Goal: Task Accomplishment & Management: Use online tool/utility

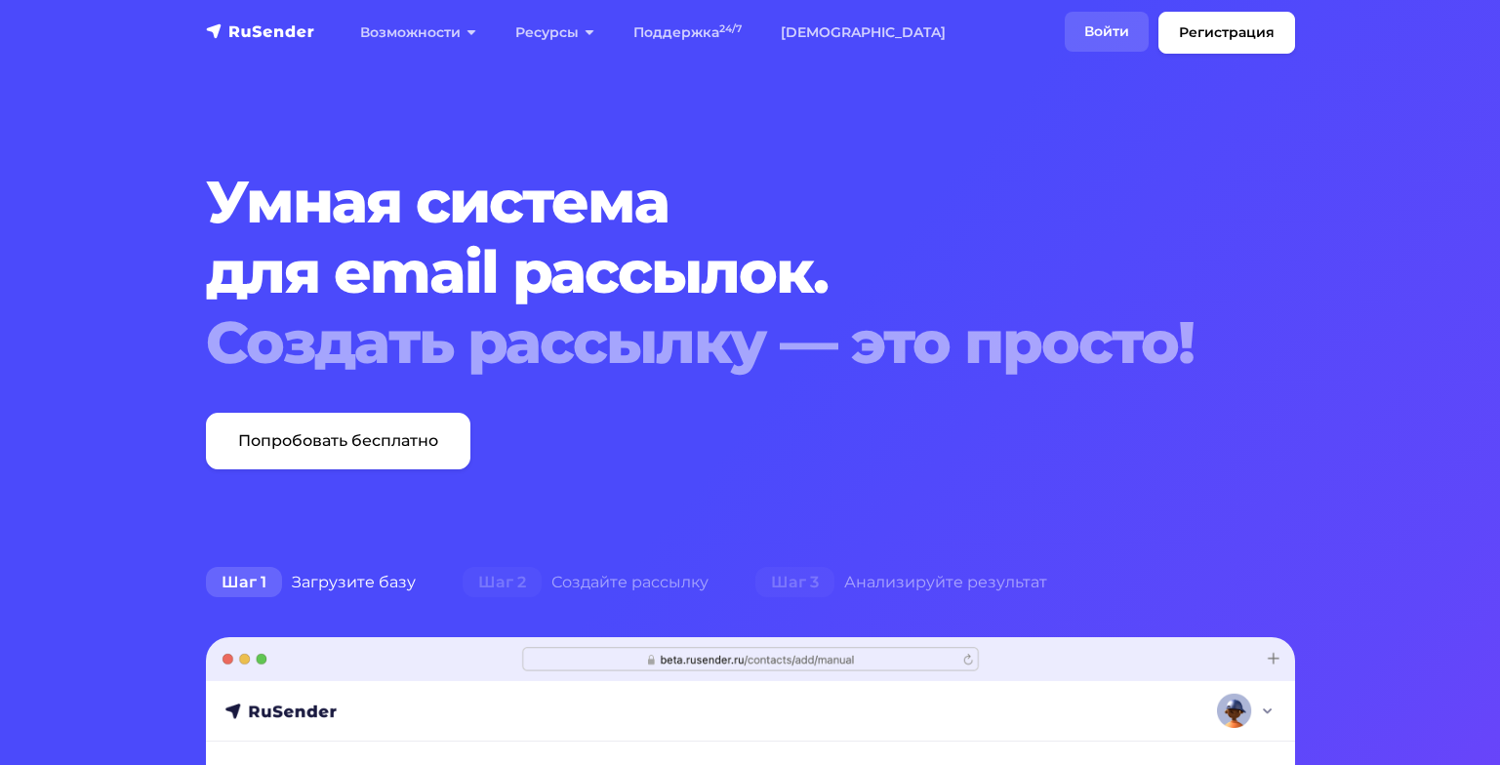
click at [1122, 42] on link "Войти" at bounding box center [1107, 32] width 84 height 40
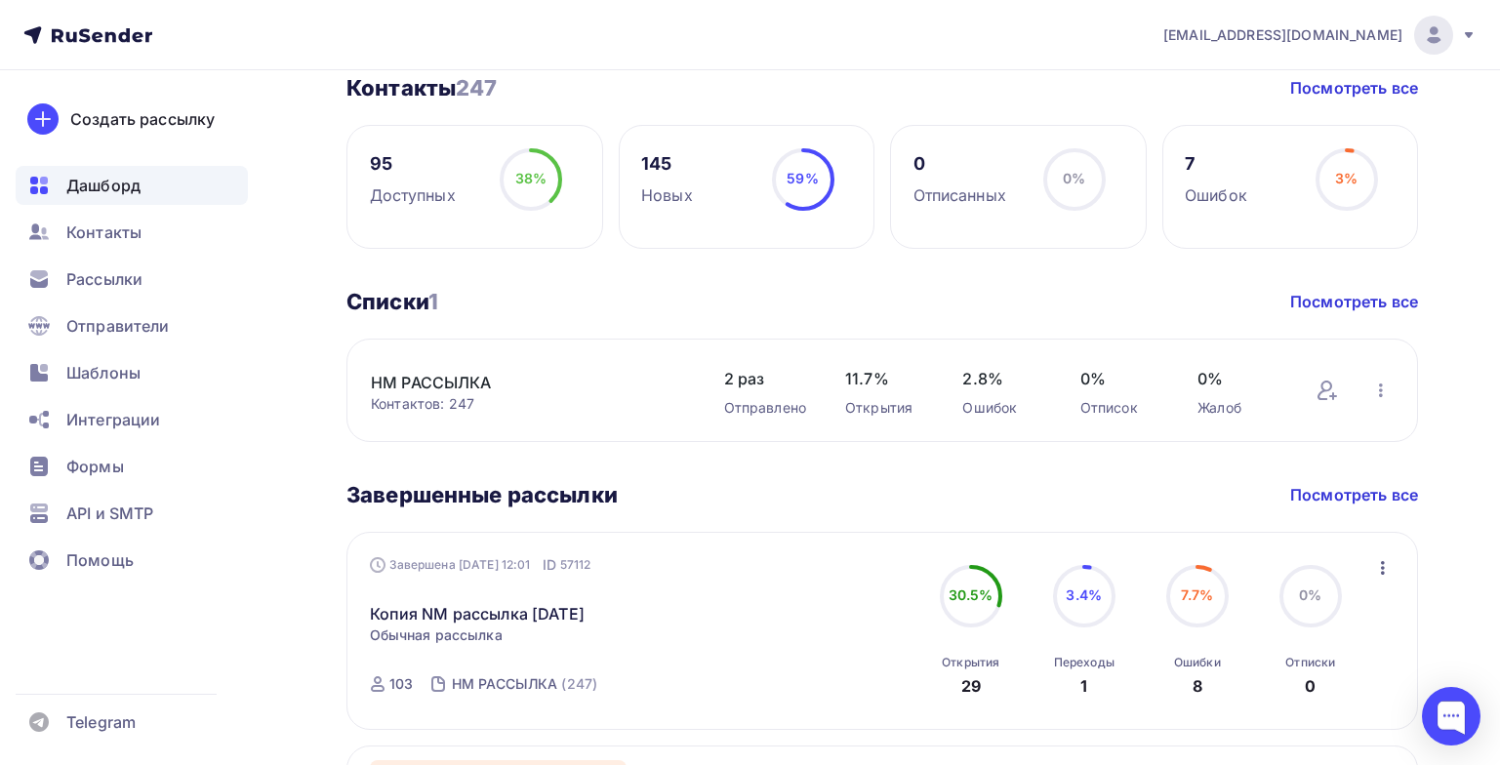
scroll to position [390, 0]
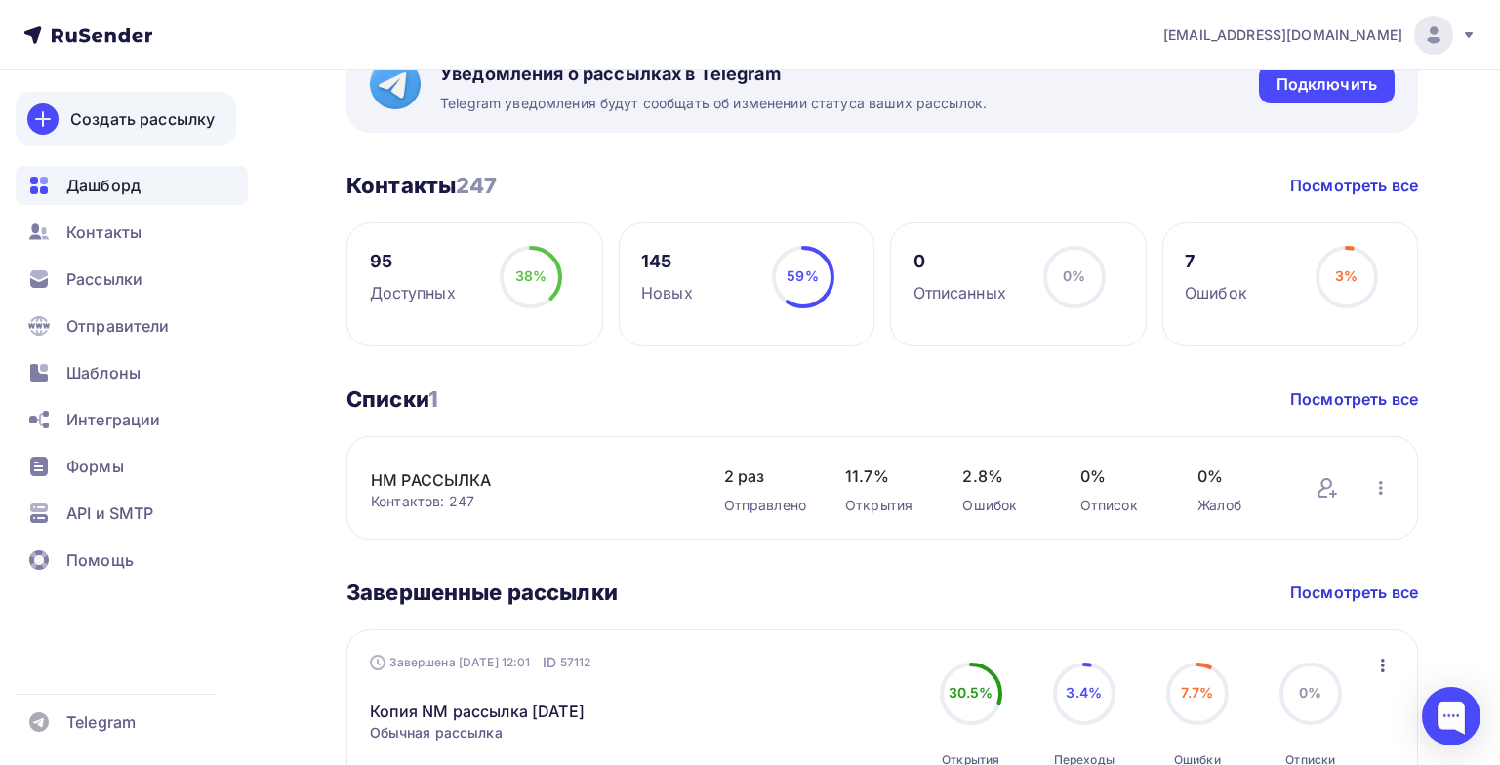
click at [135, 119] on div "Создать рассылку" at bounding box center [142, 118] width 144 height 23
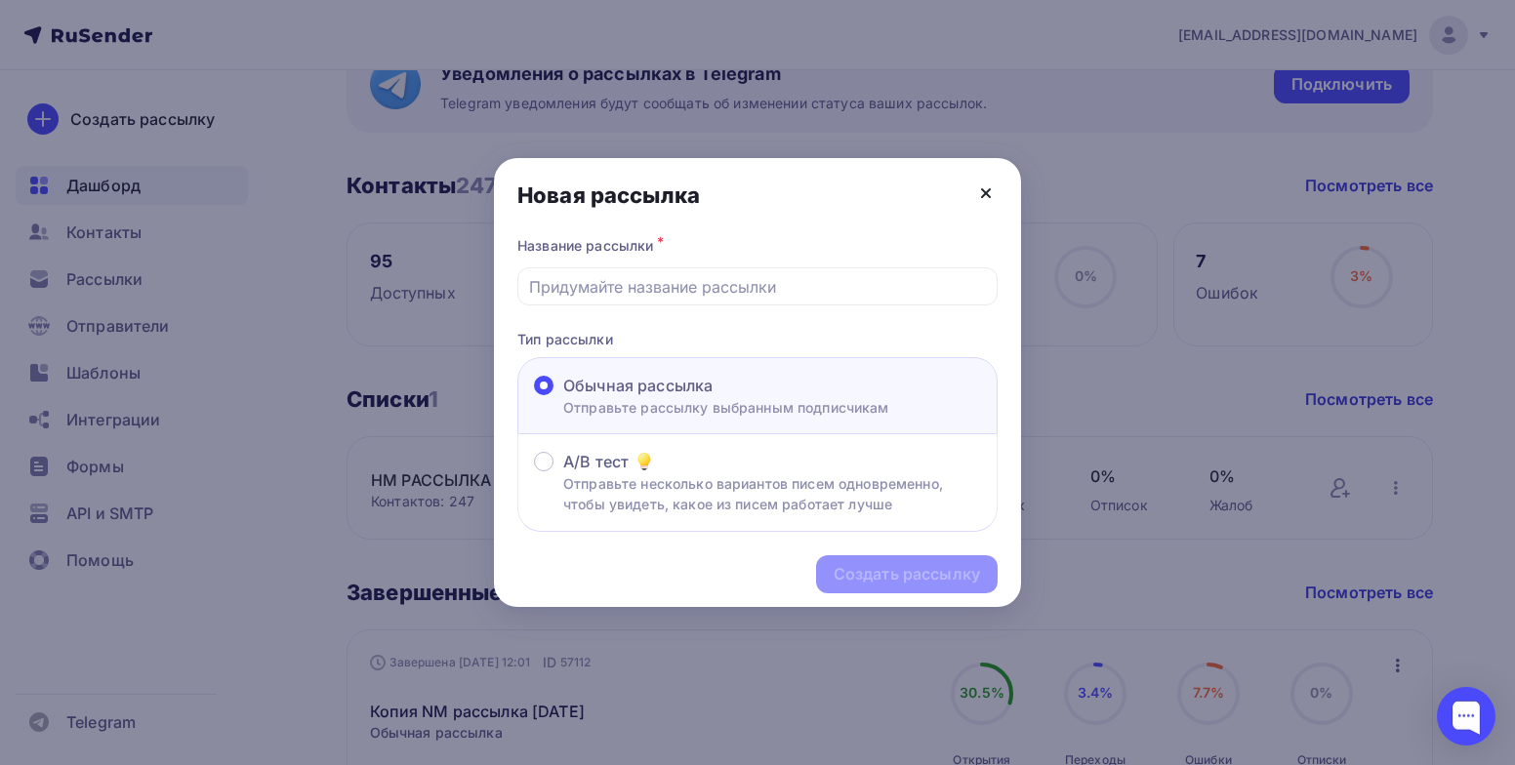
click at [982, 191] on icon at bounding box center [985, 193] width 23 height 23
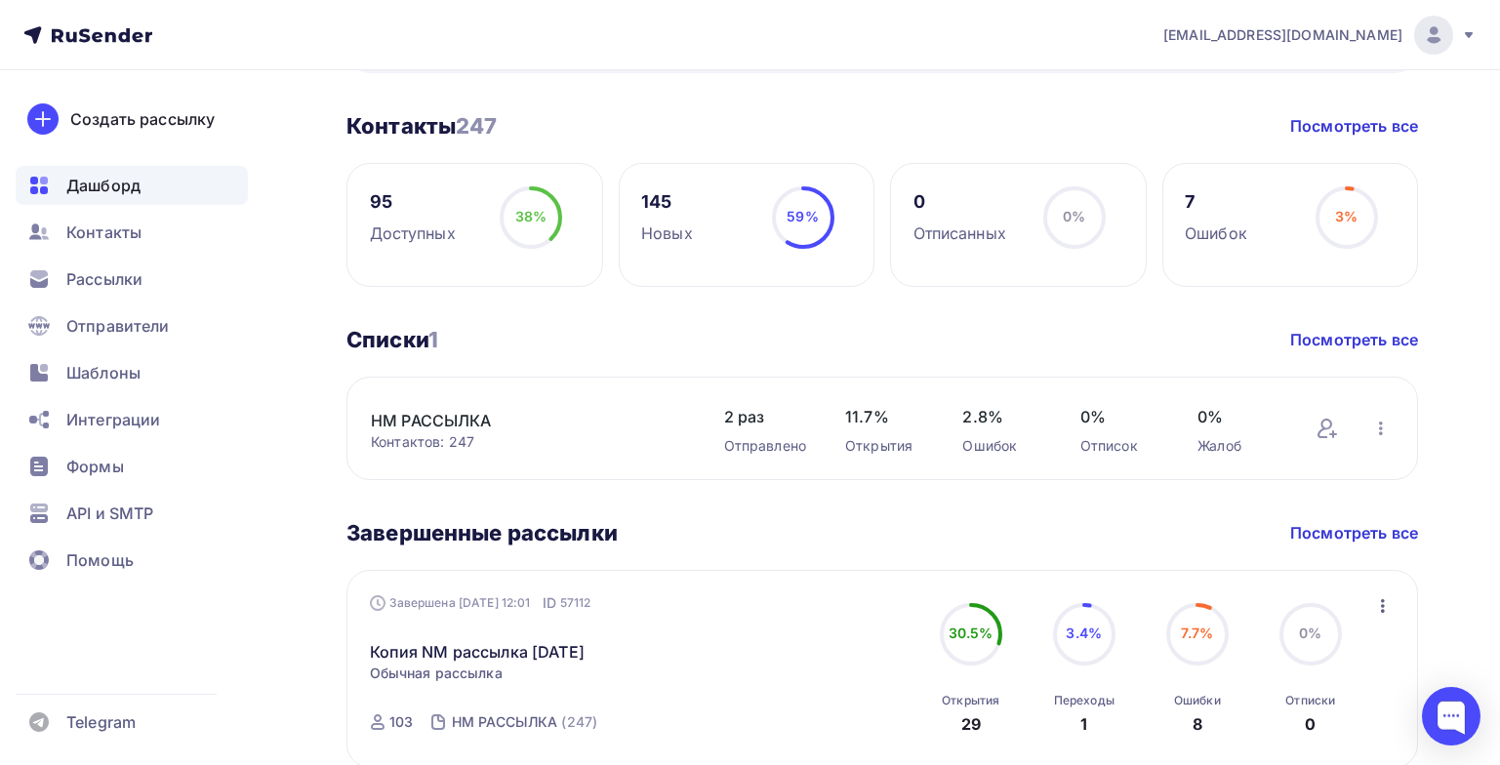
scroll to position [764, 0]
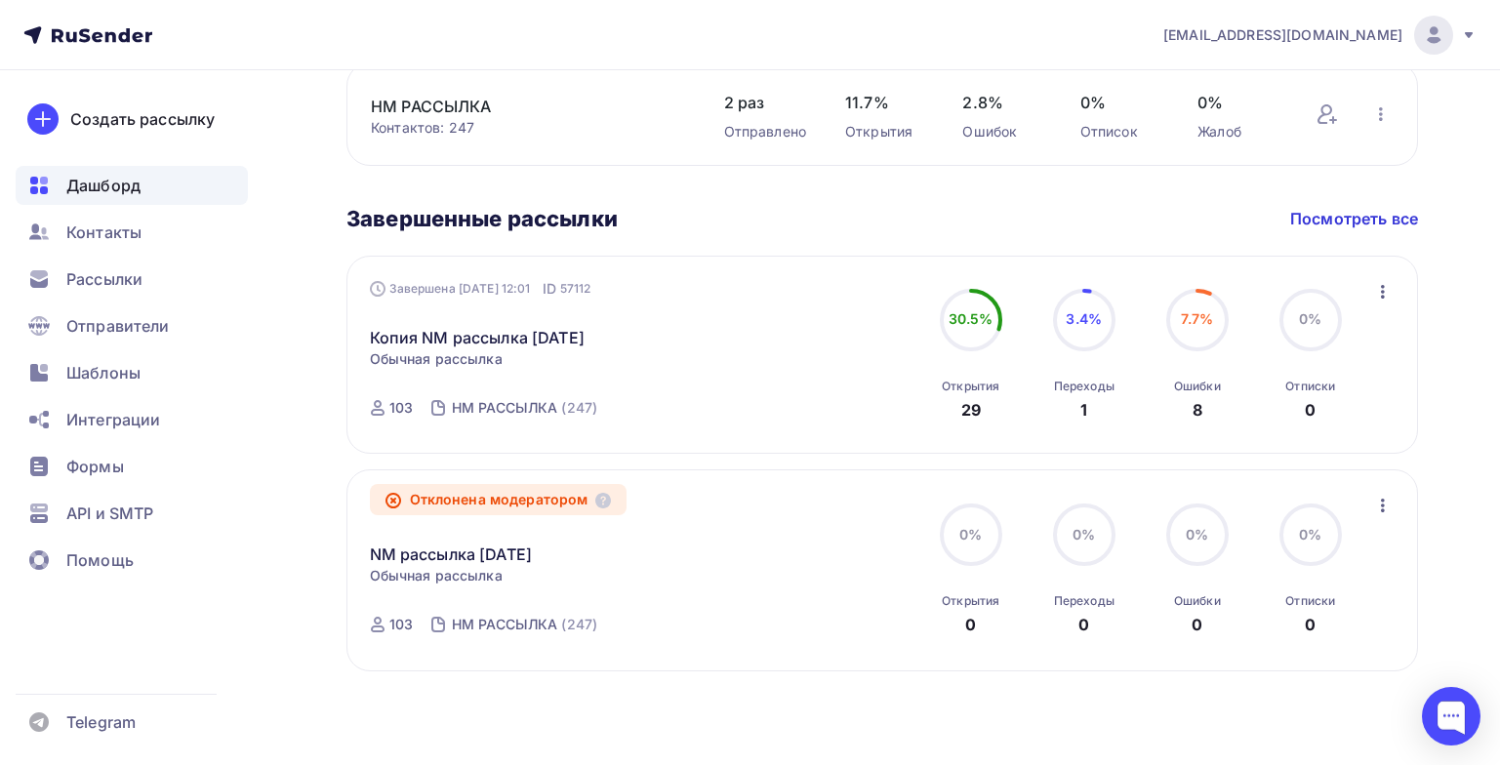
click at [1389, 299] on icon "button" at bounding box center [1382, 291] width 23 height 23
click at [1322, 425] on div "Копировать в новую" at bounding box center [1294, 420] width 200 height 23
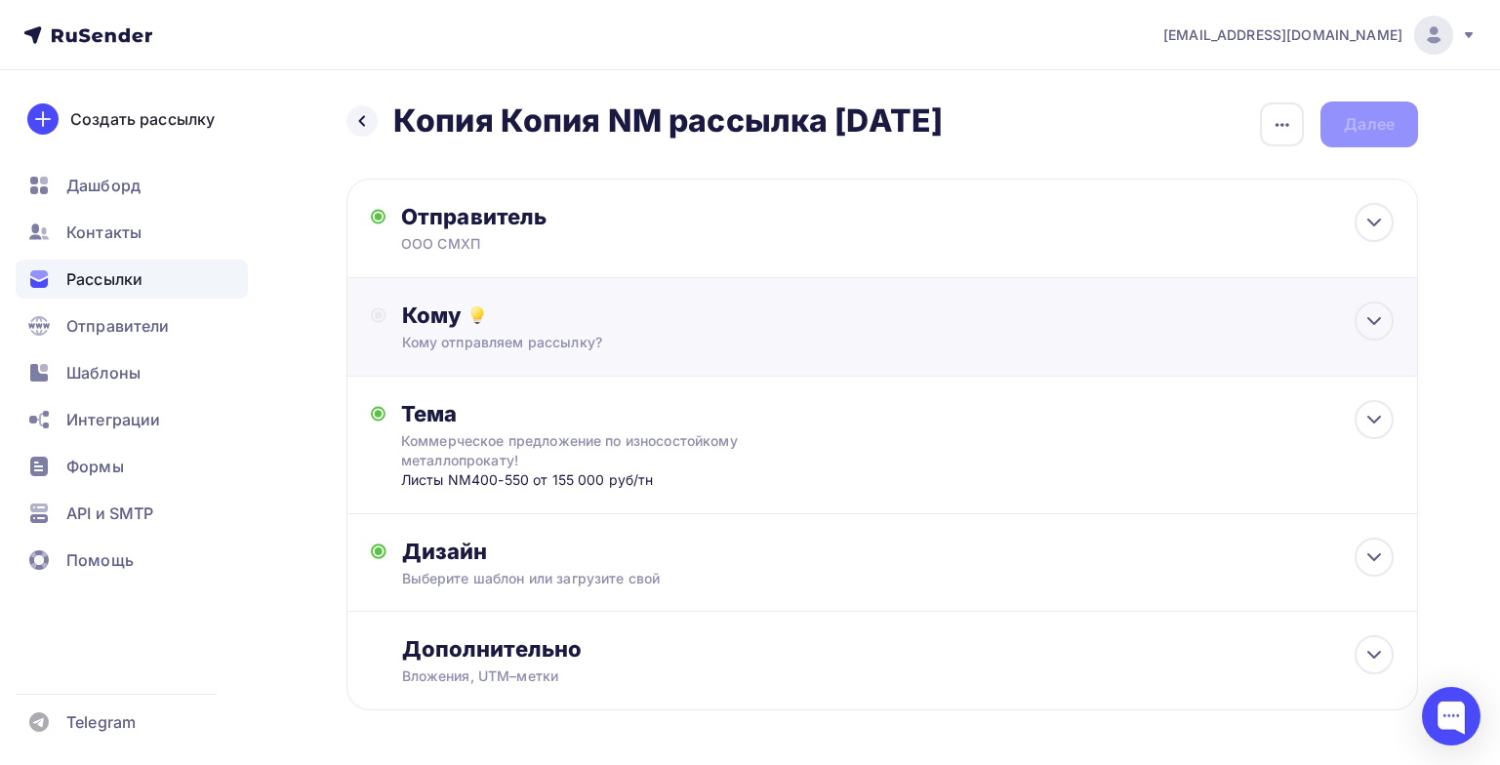
click at [521, 346] on div "Кому отправляем рассылку?" at bounding box center [848, 343] width 893 height 20
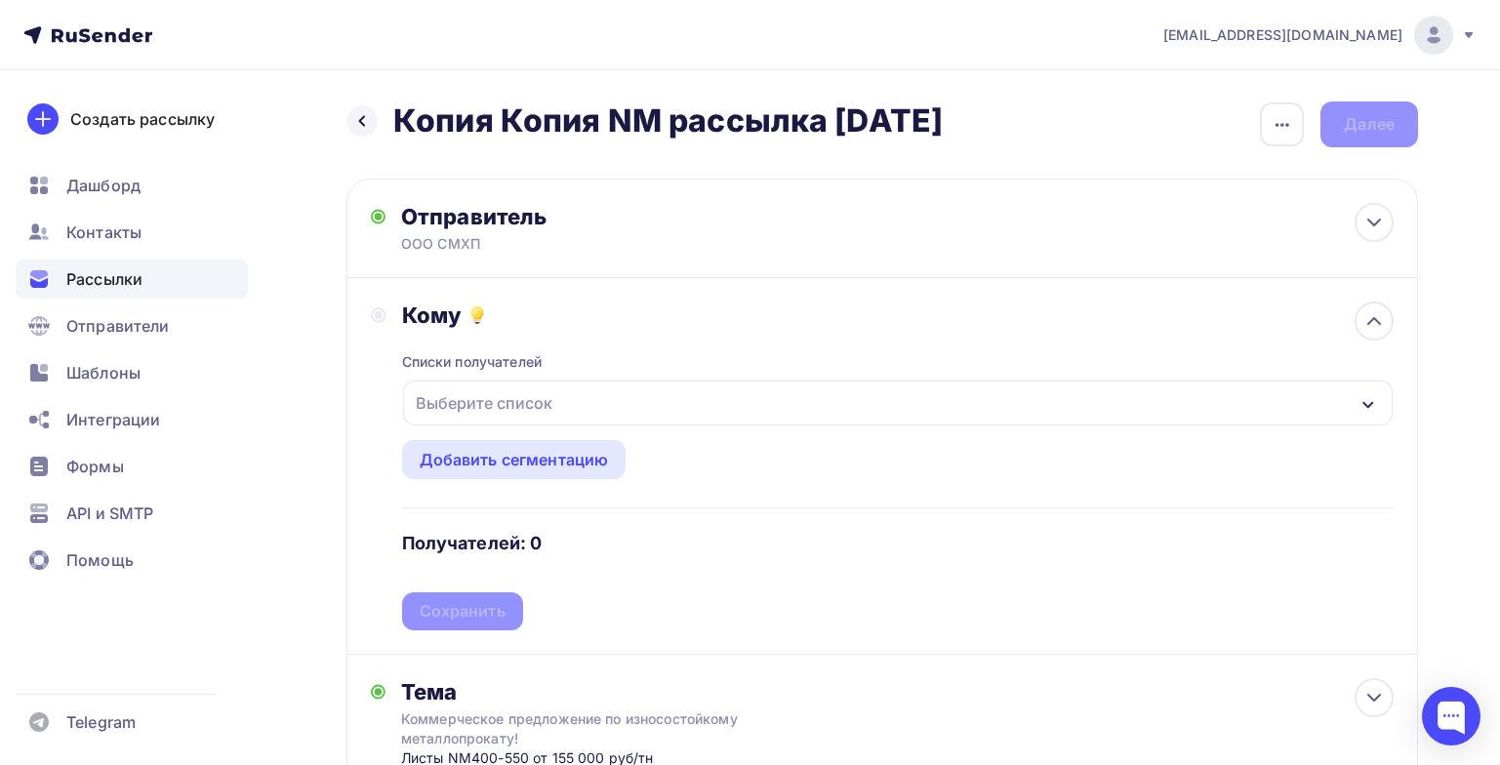
click at [518, 403] on div "Выберите список" at bounding box center [484, 403] width 152 height 35
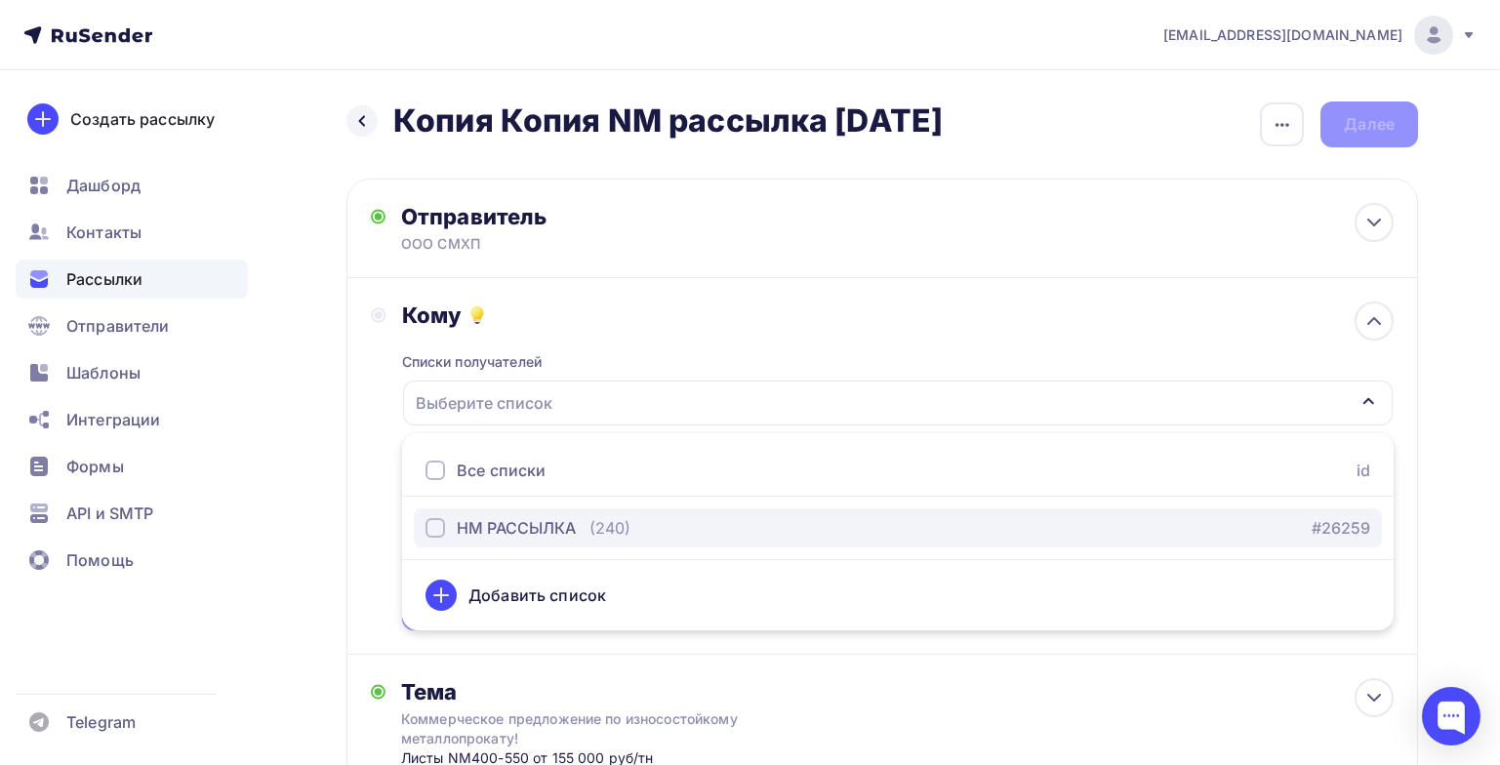
click at [541, 527] on div "НМ РАССЫЛКА" at bounding box center [516, 527] width 119 height 23
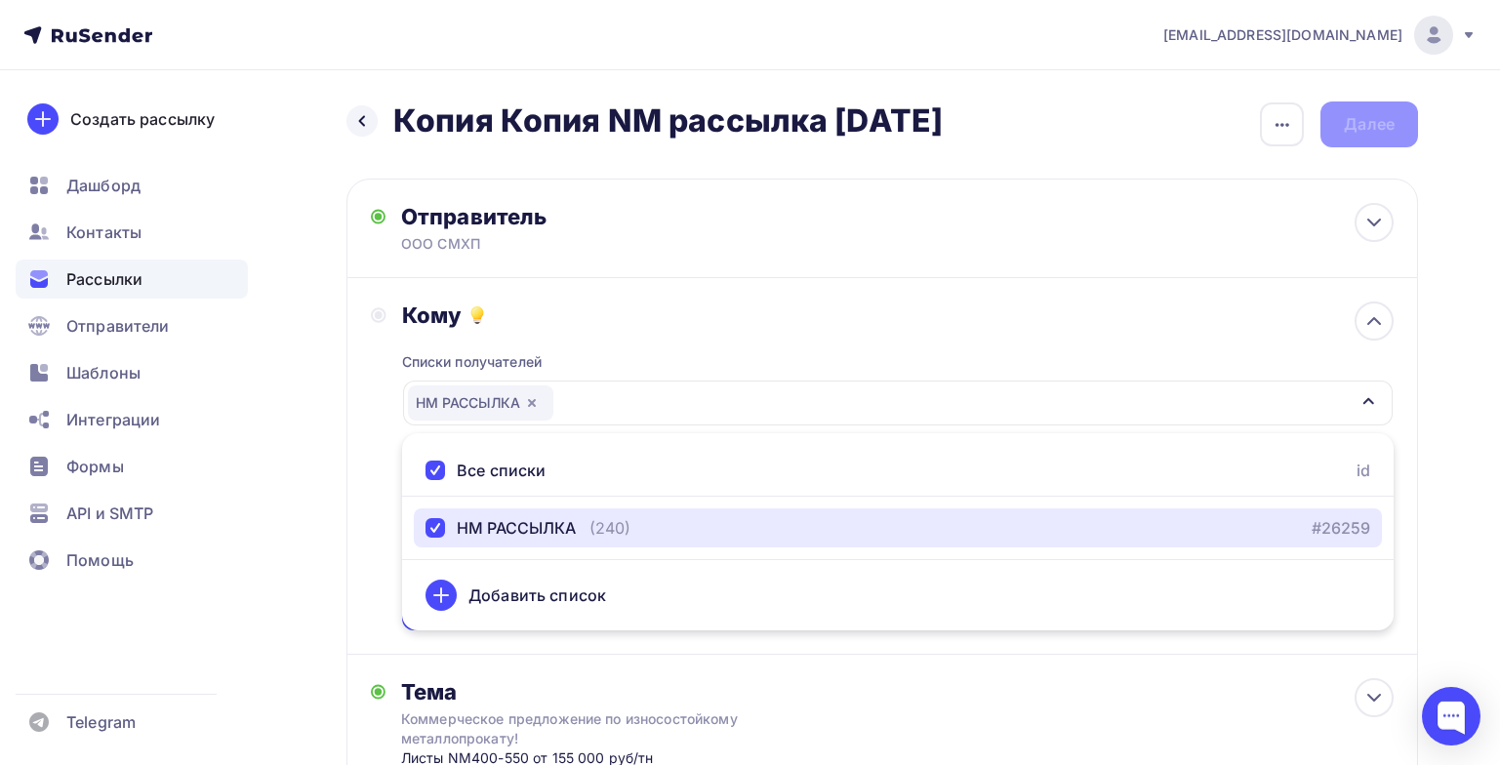
click at [1368, 404] on icon "button" at bounding box center [1369, 401] width 16 height 16
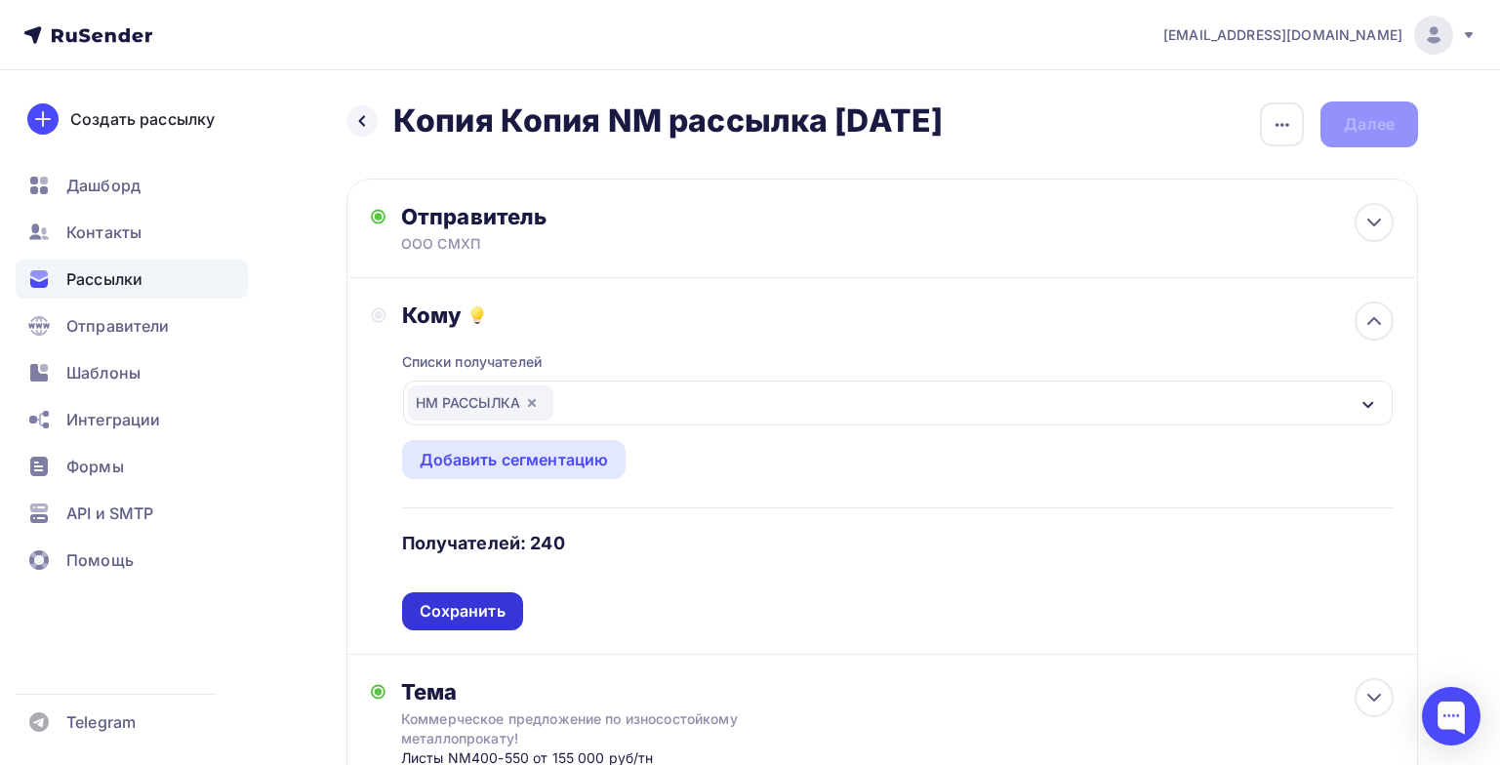
click at [499, 603] on div "Сохранить" at bounding box center [463, 611] width 86 height 22
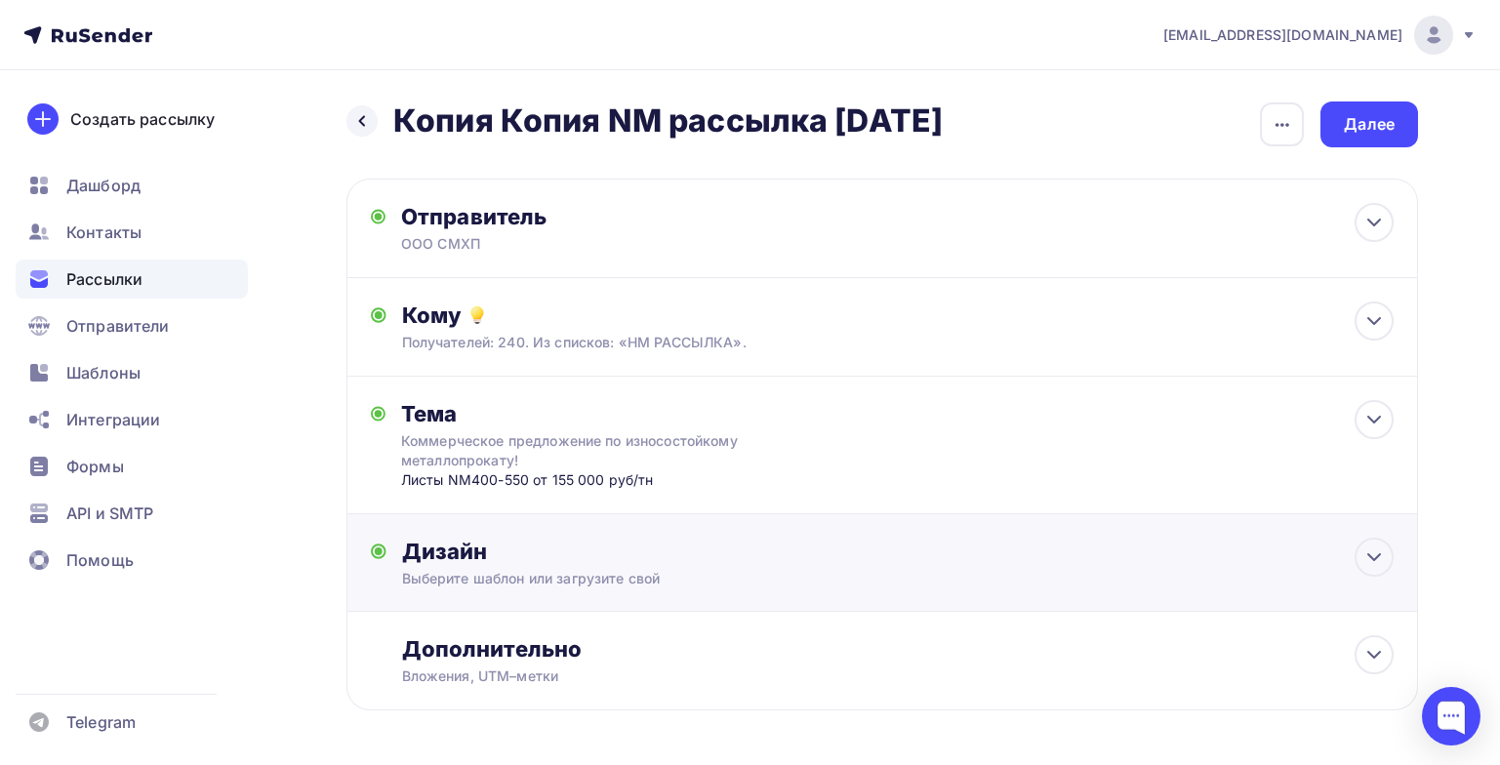
click at [1375, 536] on div "Дизайн Выберите шаблон или загрузите свой Размер письма: 122 Kb Заменить шаблон…" at bounding box center [883, 563] width 1072 height 98
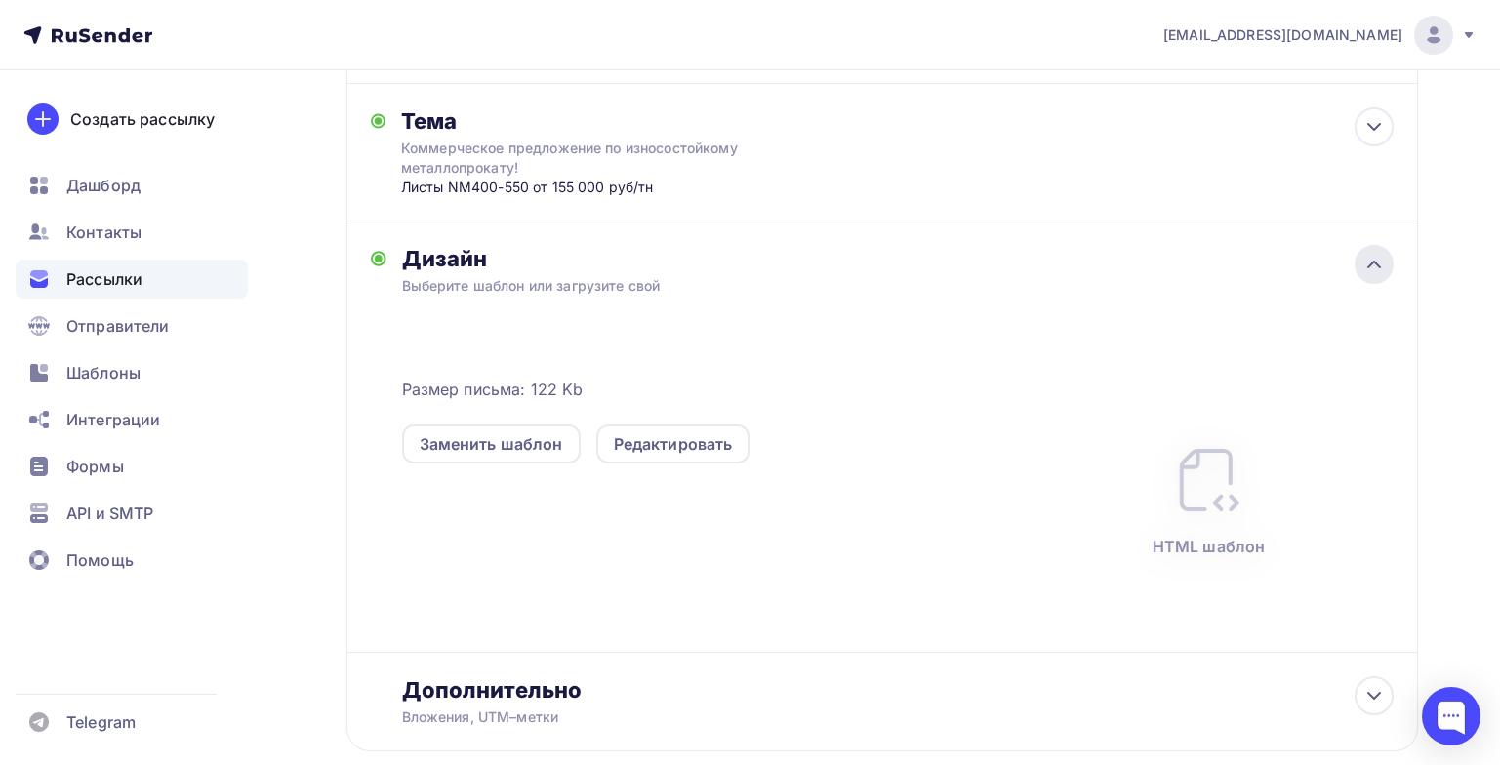
click at [1373, 272] on icon at bounding box center [1374, 264] width 23 height 23
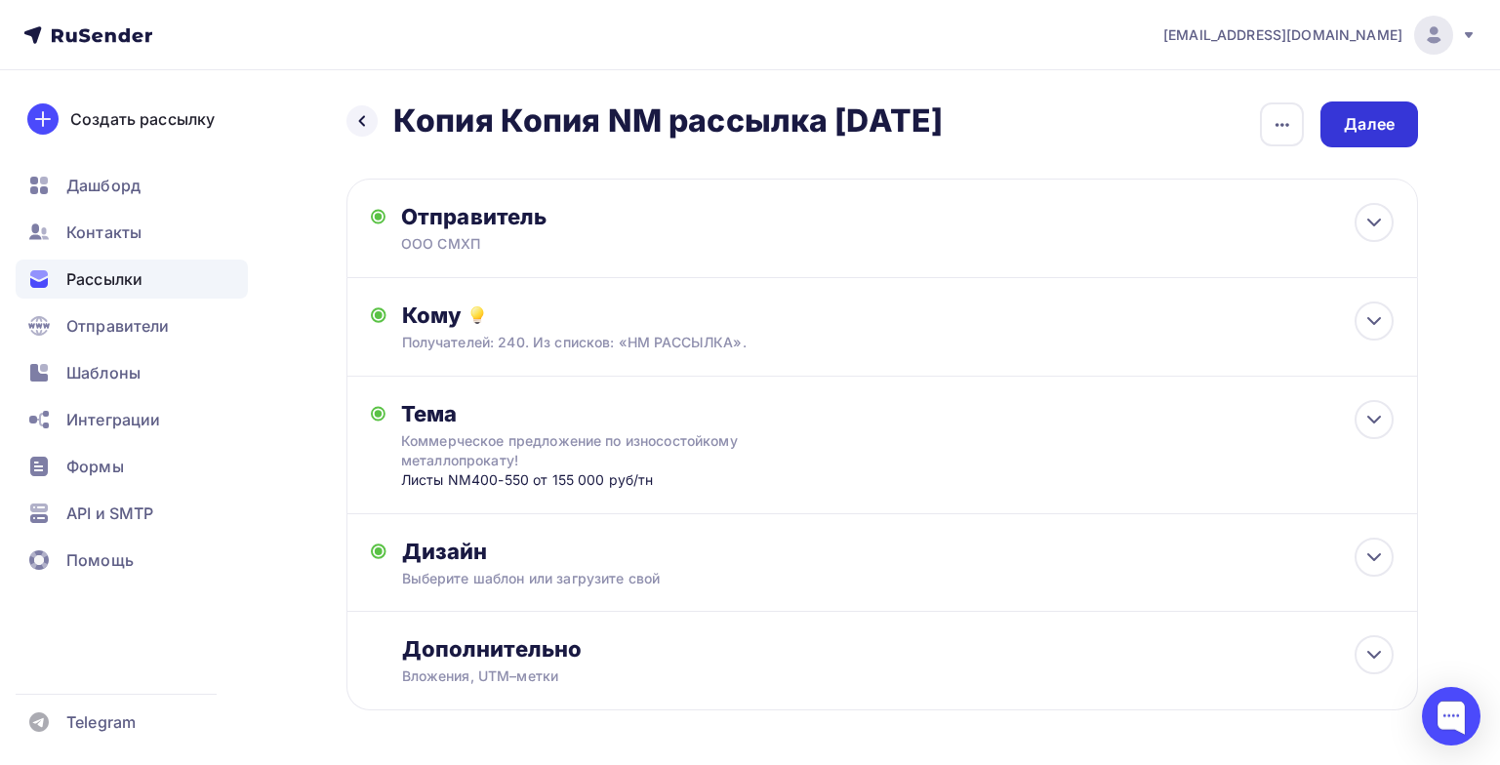
click at [1330, 136] on div "Далее" at bounding box center [1370, 125] width 98 height 46
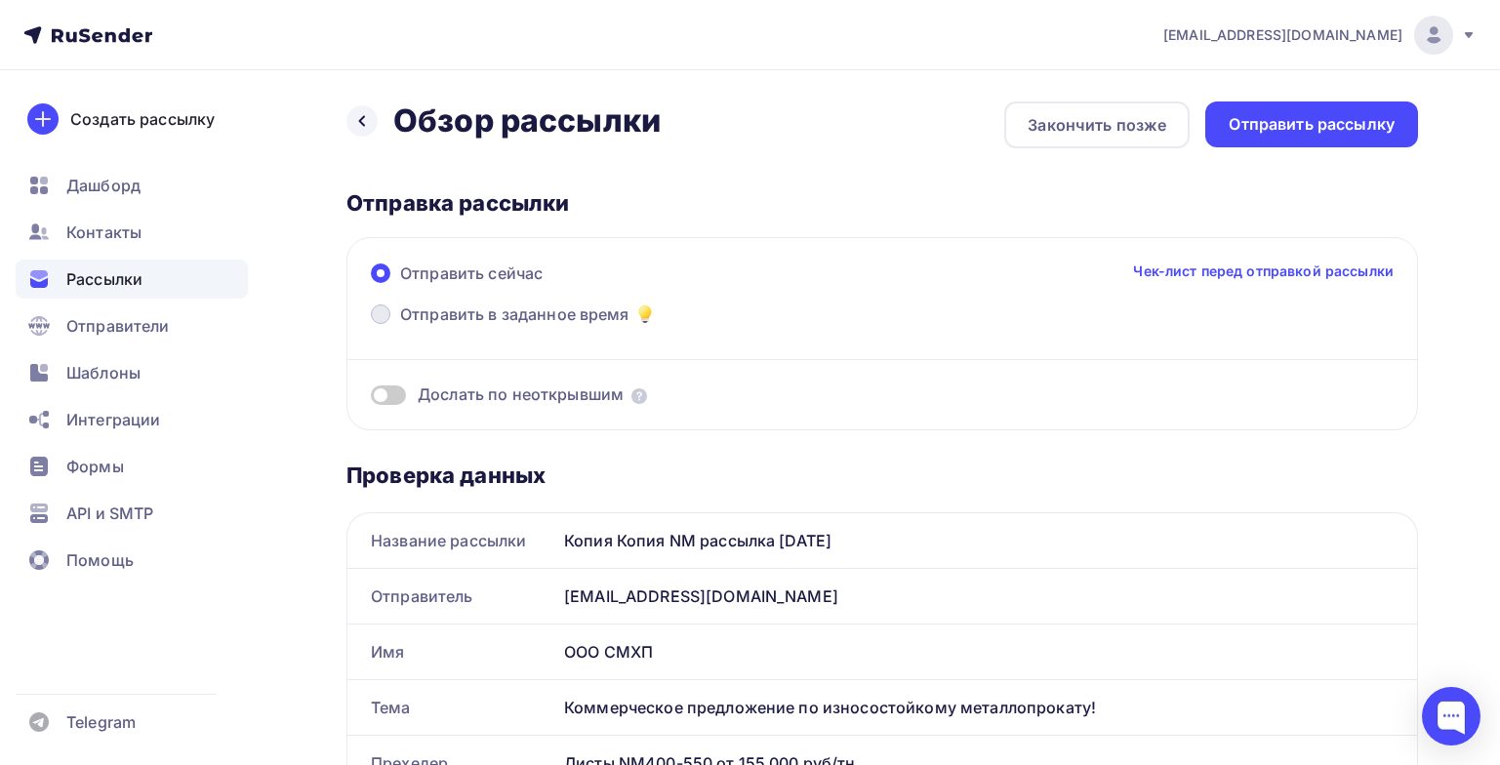
click at [540, 317] on span "Отправить в заданное время" at bounding box center [514, 314] width 229 height 23
click at [400, 326] on input "Отправить в заданное время" at bounding box center [400, 326] width 0 height 0
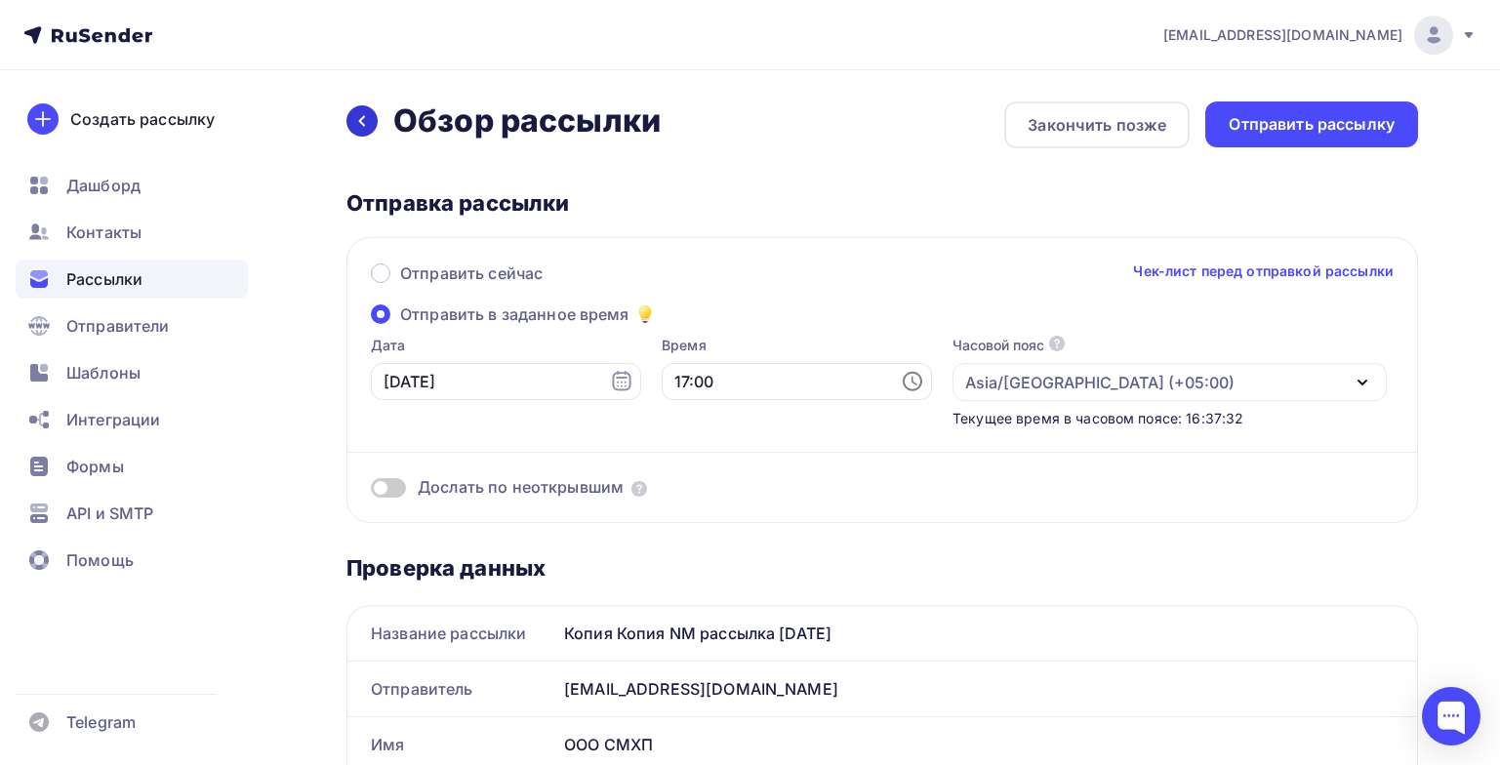
click at [352, 122] on div at bounding box center [362, 120] width 31 height 31
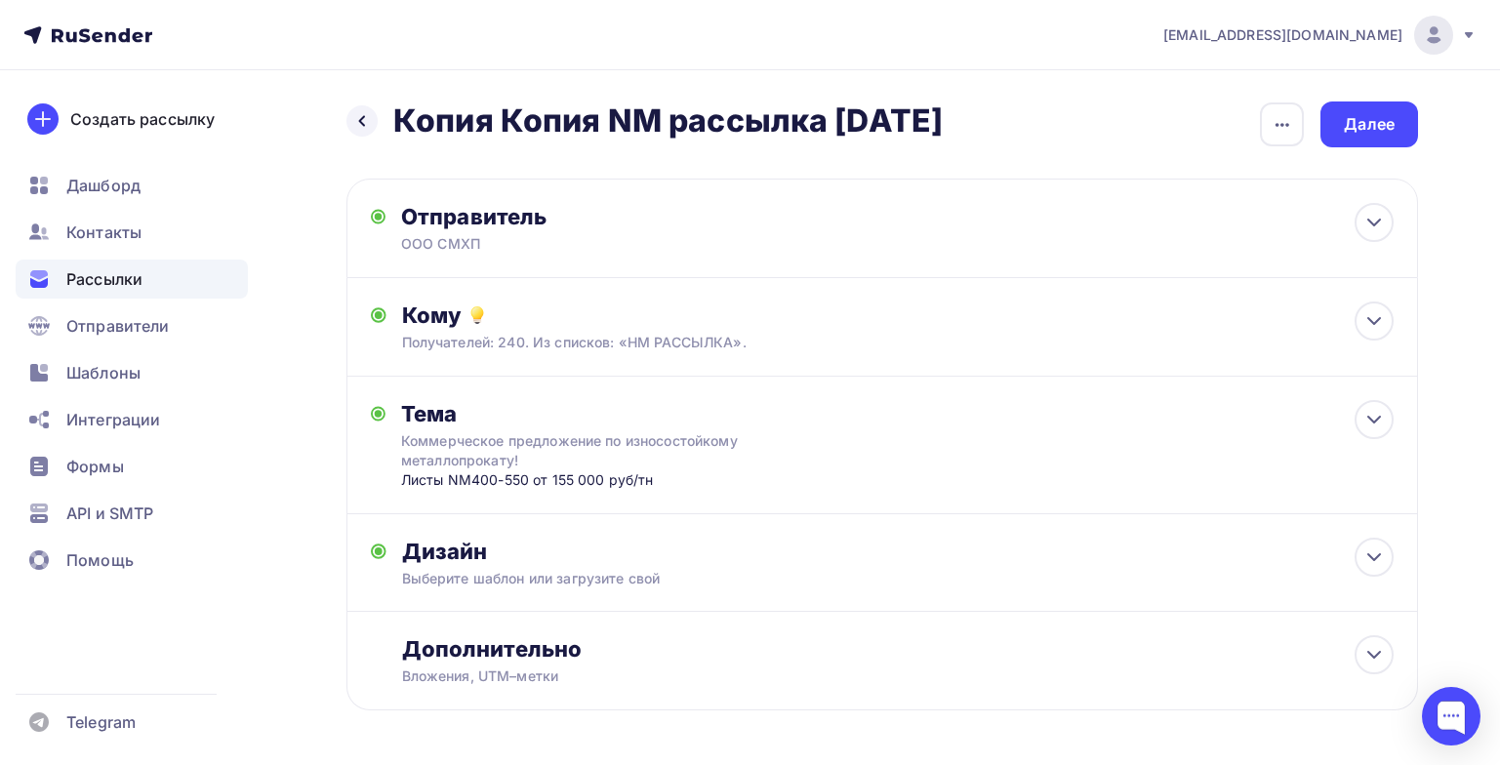
click at [497, 125] on h2 "Копия Копия NM рассылка 27.08.2025" at bounding box center [668, 121] width 550 height 39
click at [1258, 122] on div "Назад Копия Копия NM рассылка 27.08.2025 Копия Копия NM рассылка 27.08.2025 Зак…" at bounding box center [883, 125] width 1072 height 46
click at [1271, 125] on icon "button" at bounding box center [1282, 124] width 23 height 23
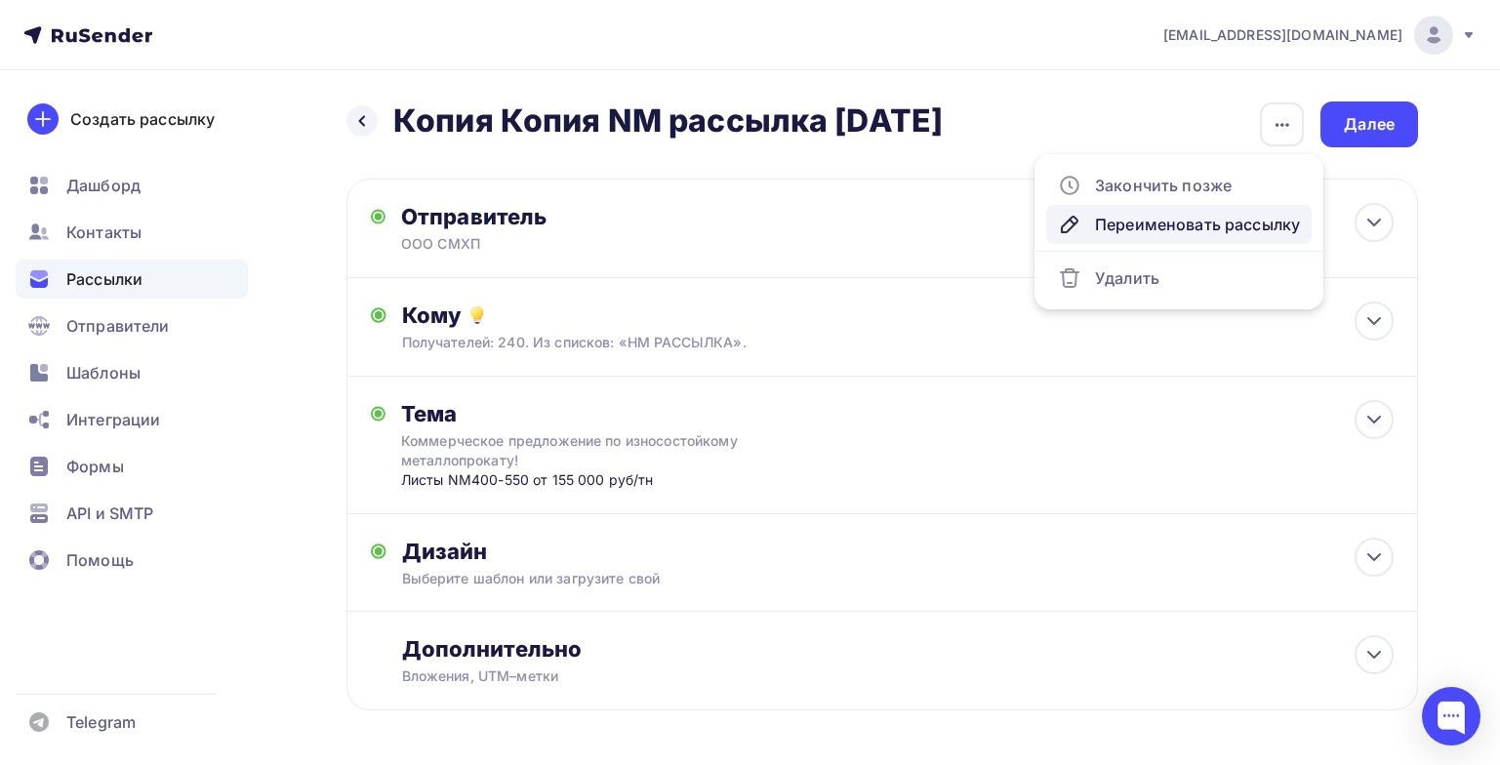
click at [1186, 226] on div "Переименовать рассылку" at bounding box center [1179, 224] width 242 height 23
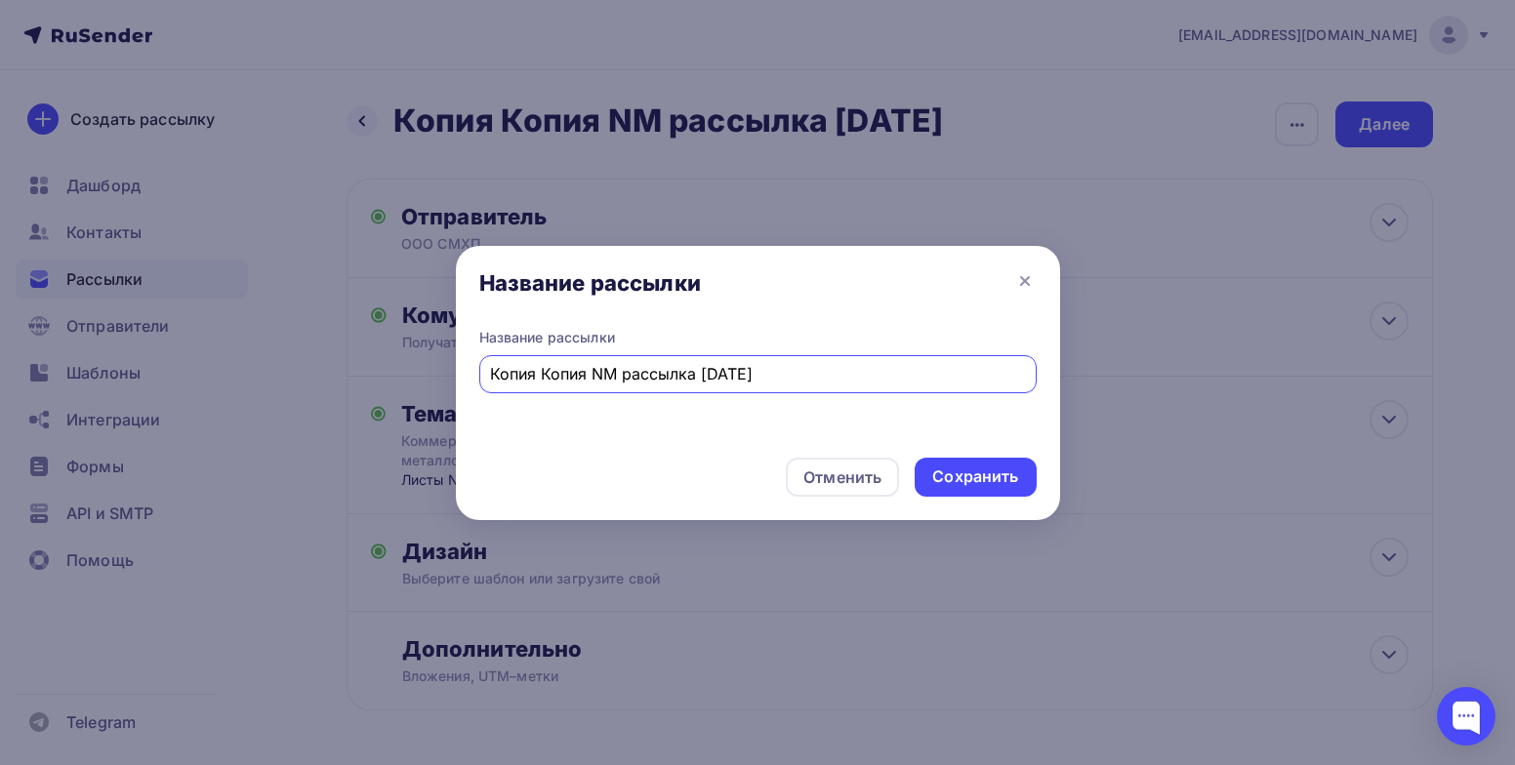
drag, startPoint x: 586, startPoint y: 376, endPoint x: 468, endPoint y: 369, distance: 118.3
click at [468, 369] on div "Название рассылки Копия Копия NM рассылка 27.08.2025" at bounding box center [758, 385] width 604 height 114
click at [617, 373] on input "NM рассылка 27.08.2025" at bounding box center [757, 373] width 535 height 23
type input "NM рассылка 08.09.2025"
click at [981, 476] on div "Сохранить" at bounding box center [975, 477] width 86 height 22
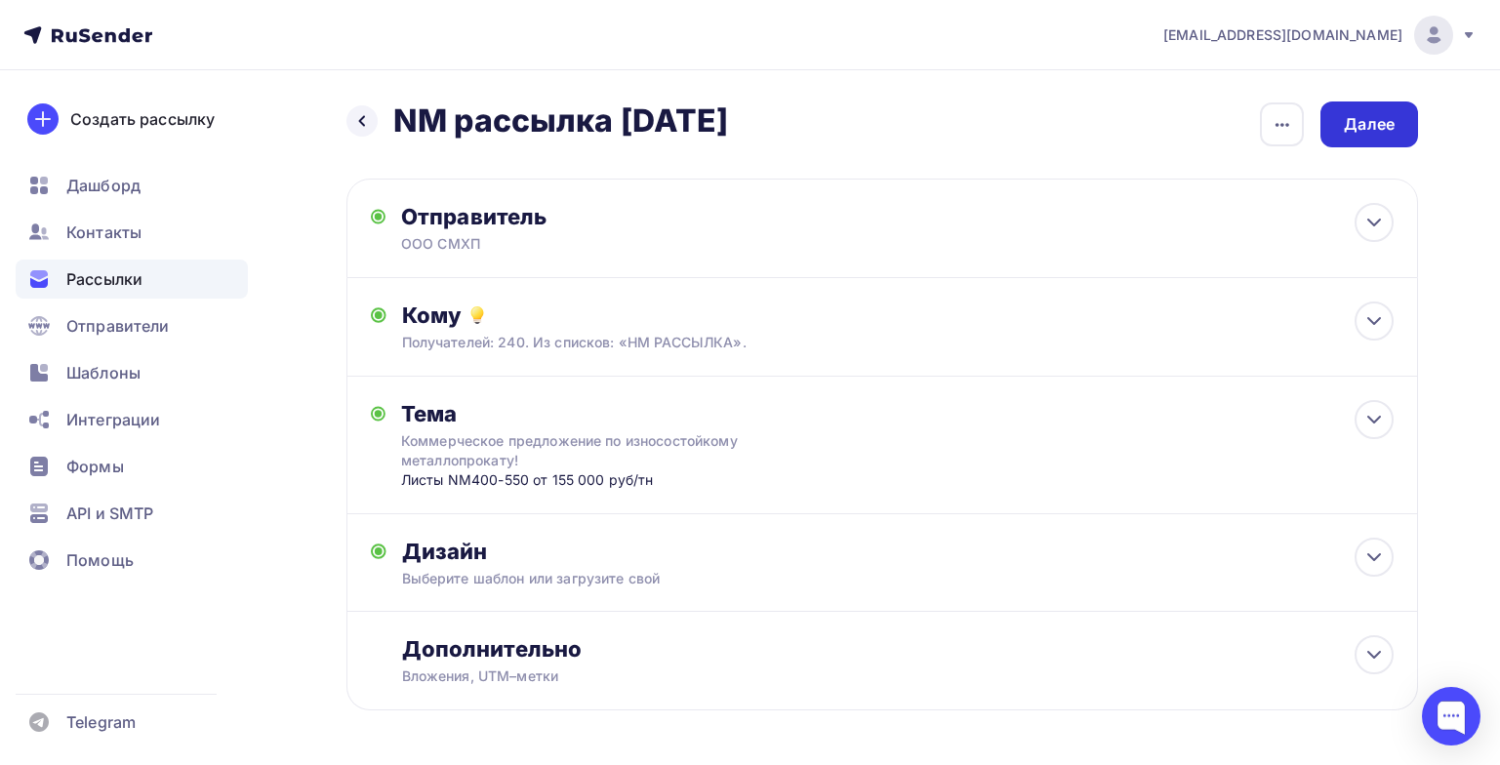
click at [1360, 120] on div "Далее" at bounding box center [1369, 124] width 51 height 22
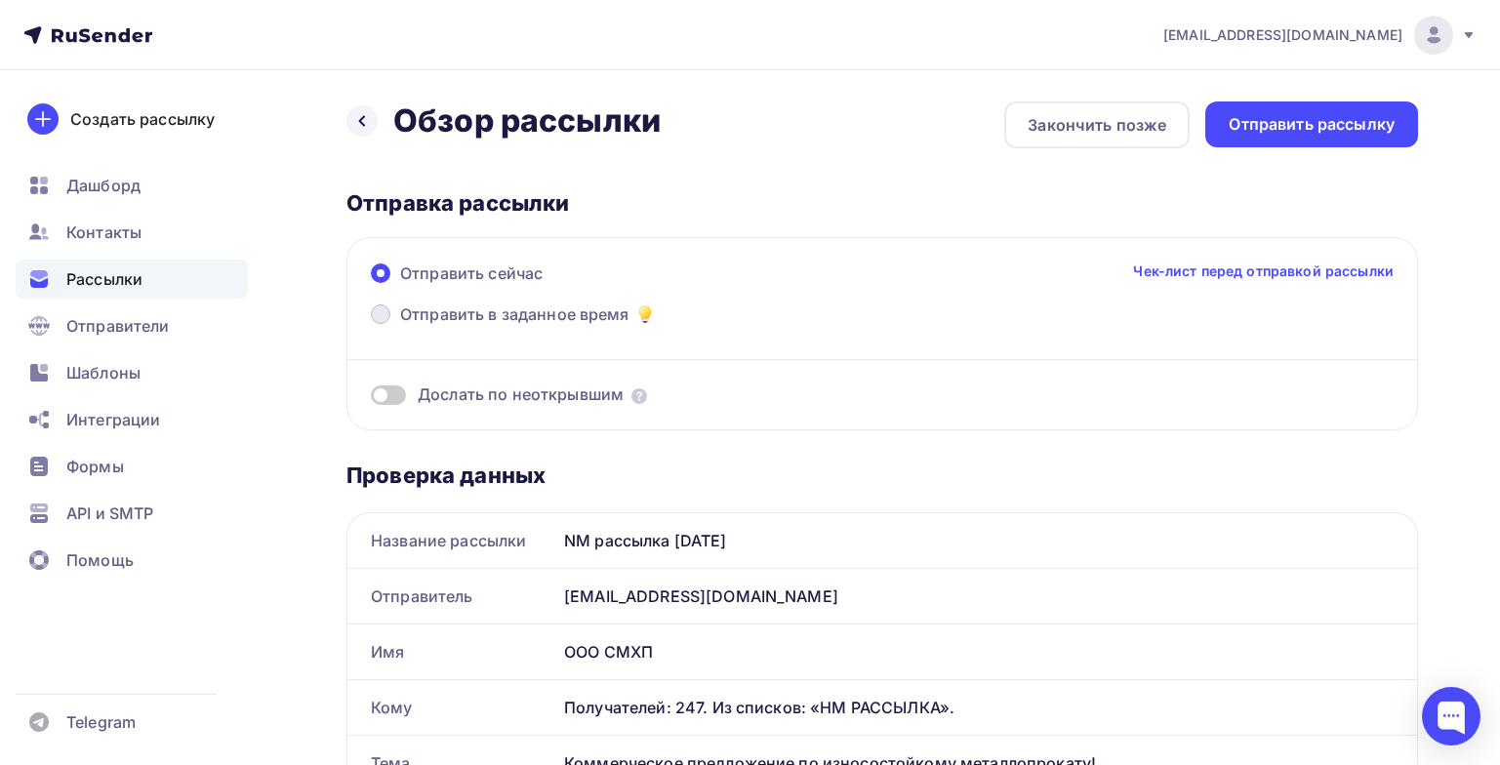
click at [434, 317] on span "Отправить в заданное время" at bounding box center [514, 314] width 229 height 23
click at [400, 326] on input "Отправить в заданное время" at bounding box center [400, 326] width 0 height 0
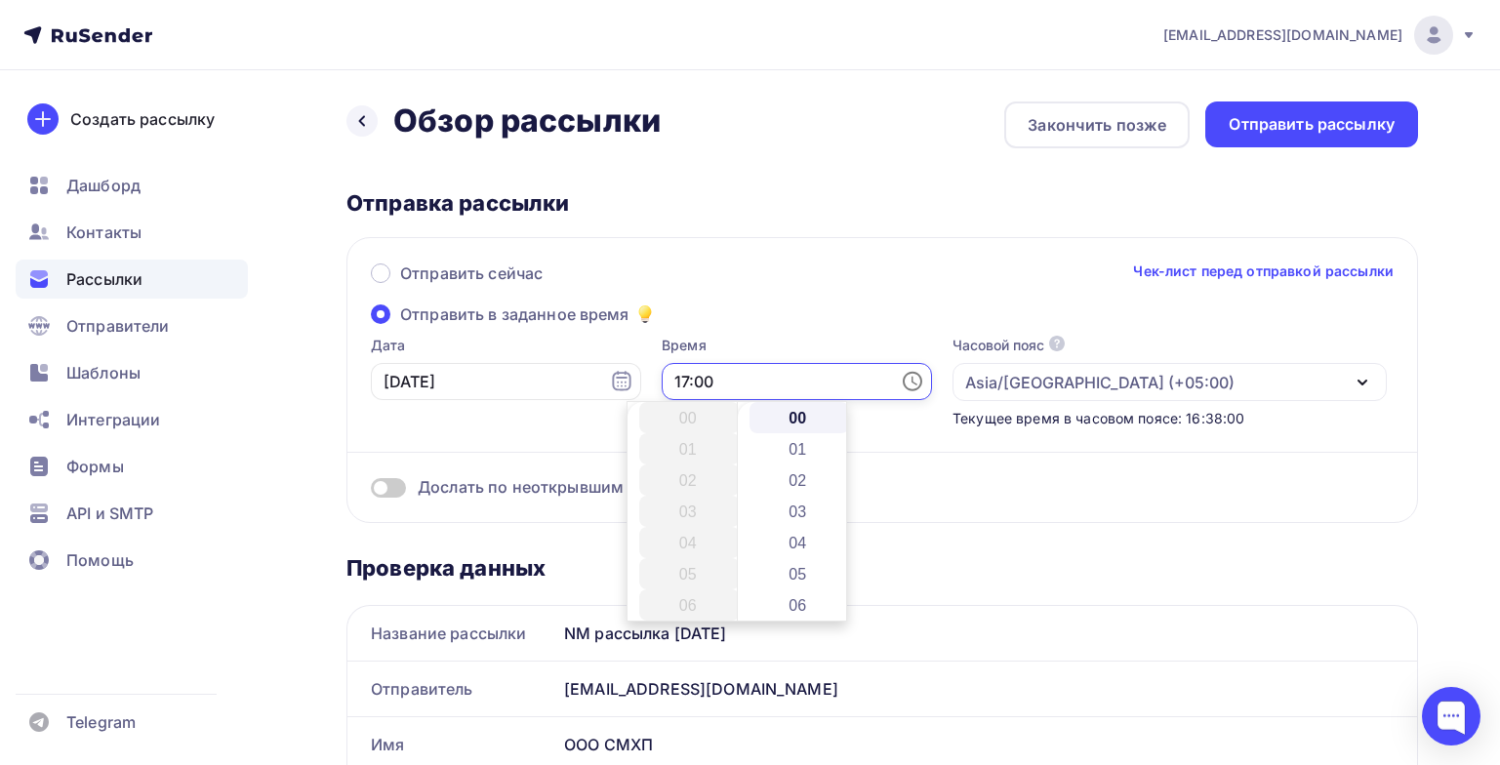
scroll to position [531, 0]
drag, startPoint x: 682, startPoint y: 382, endPoint x: 620, endPoint y: 382, distance: 62.5
click at [620, 382] on div "Дата 08.09.2025 Время 17:00 Часовой пояс По умолчанию используется часовой пояс…" at bounding box center [872, 382] width 1030 height 93
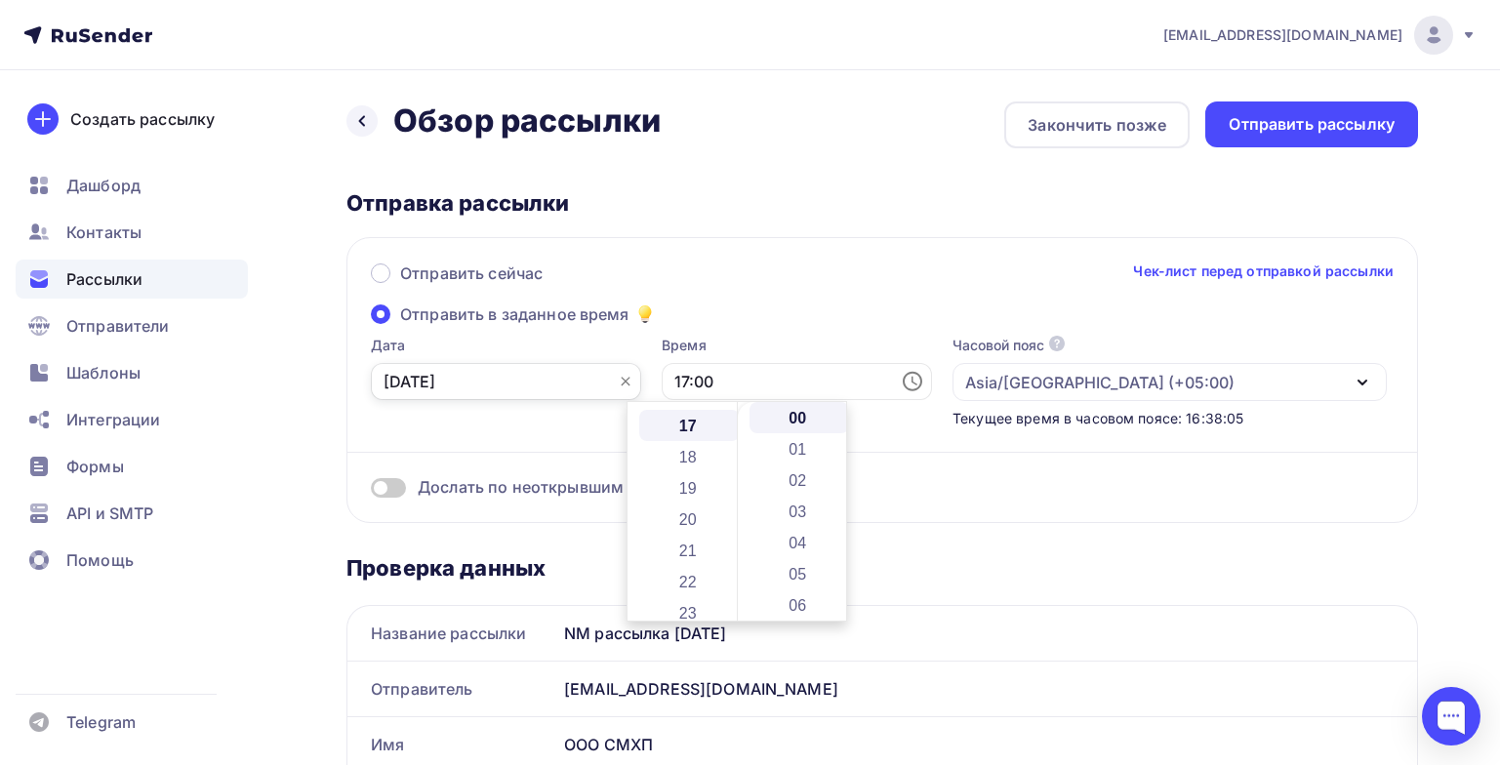
click at [494, 386] on input "08.09.2025" at bounding box center [506, 381] width 270 height 37
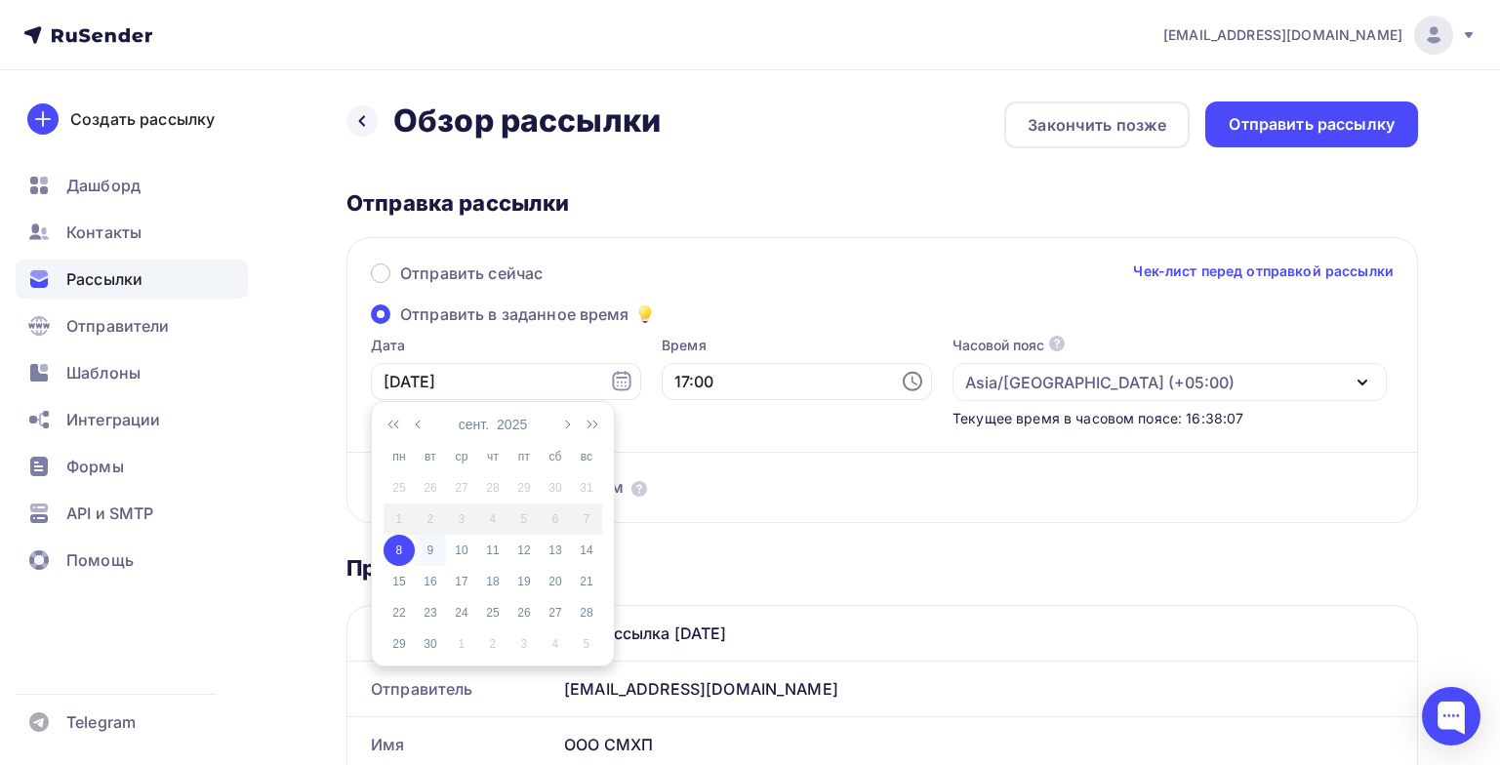
click at [434, 548] on div "9" at bounding box center [430, 551] width 31 height 18
type input "09.09.2025"
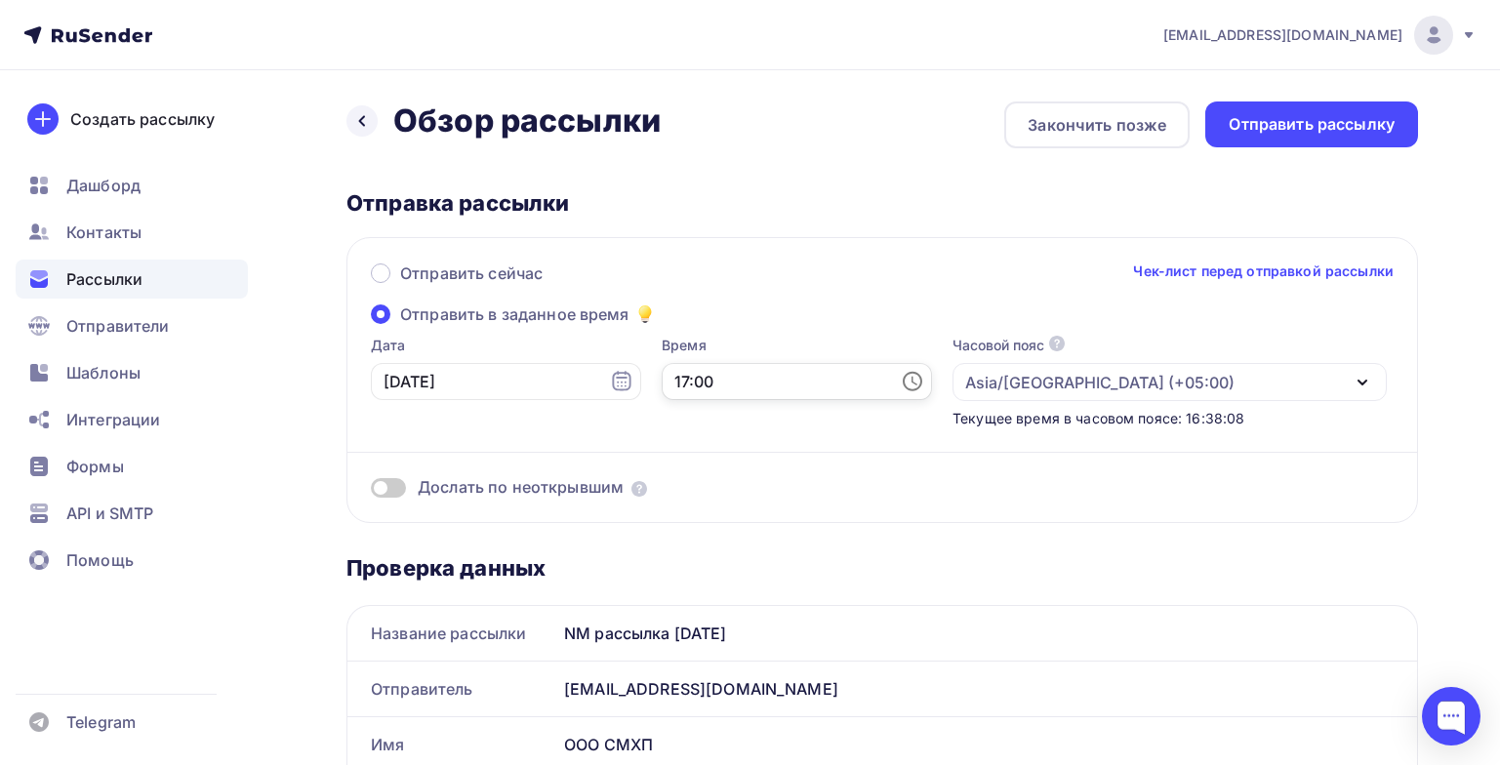
click at [720, 371] on input "17:00" at bounding box center [797, 381] width 270 height 37
click at [686, 452] on li "09" at bounding box center [689, 460] width 101 height 31
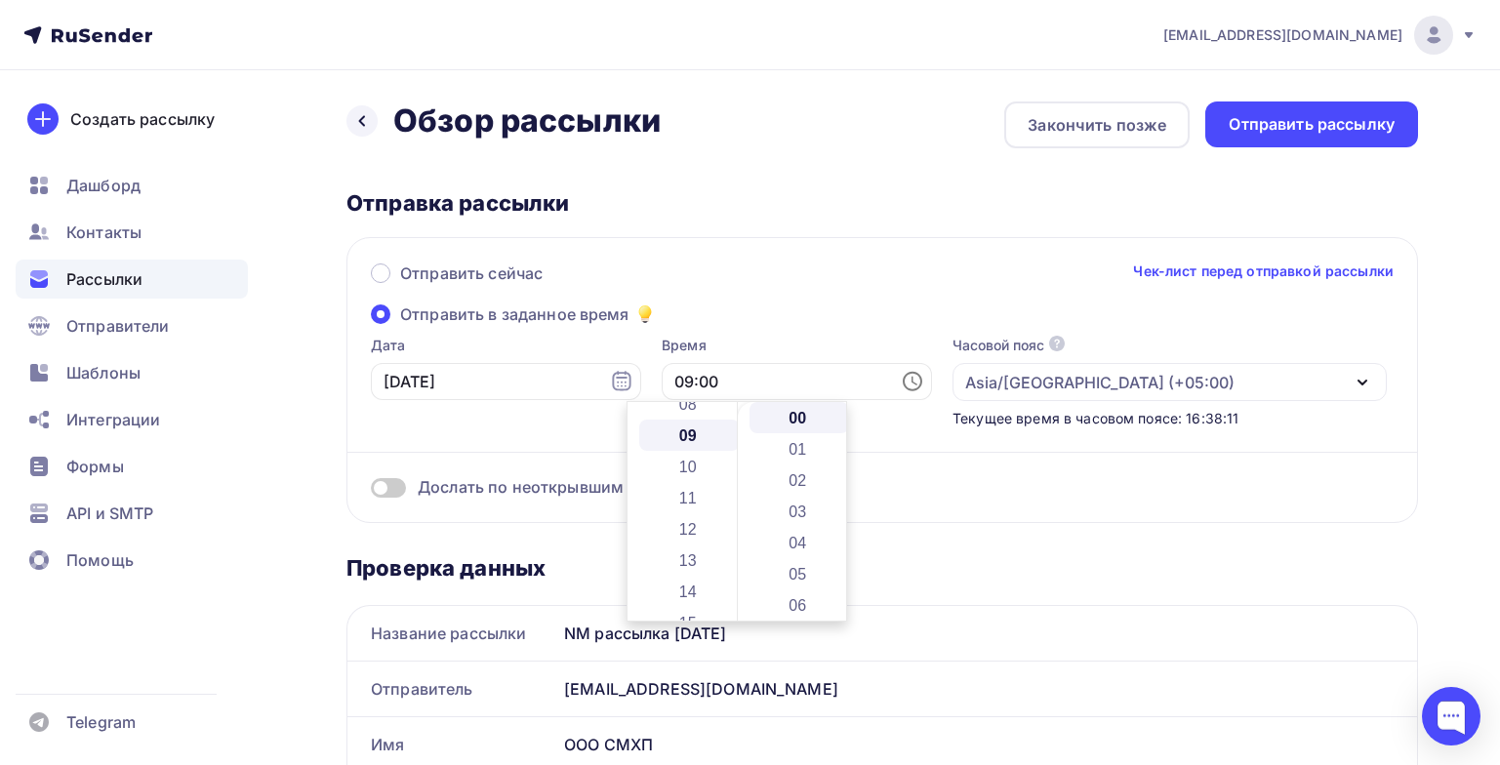
scroll to position [281, 0]
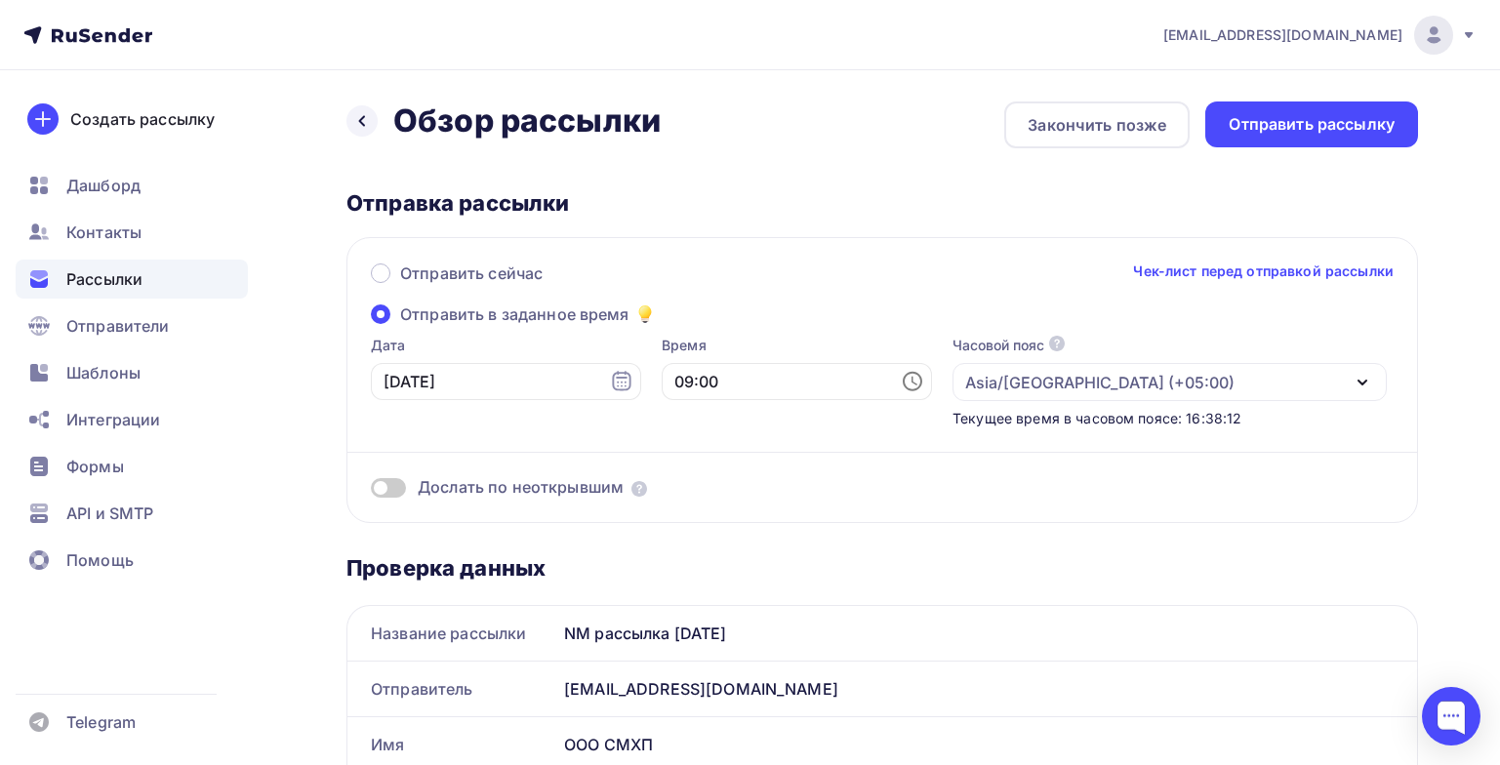
click at [790, 322] on div "Отправить сейчас Чек-лист перед отправкой рассылки Отправить в заданное время Д…" at bounding box center [883, 380] width 1072 height 286
click at [774, 388] on input "09:00" at bounding box center [797, 381] width 270 height 37
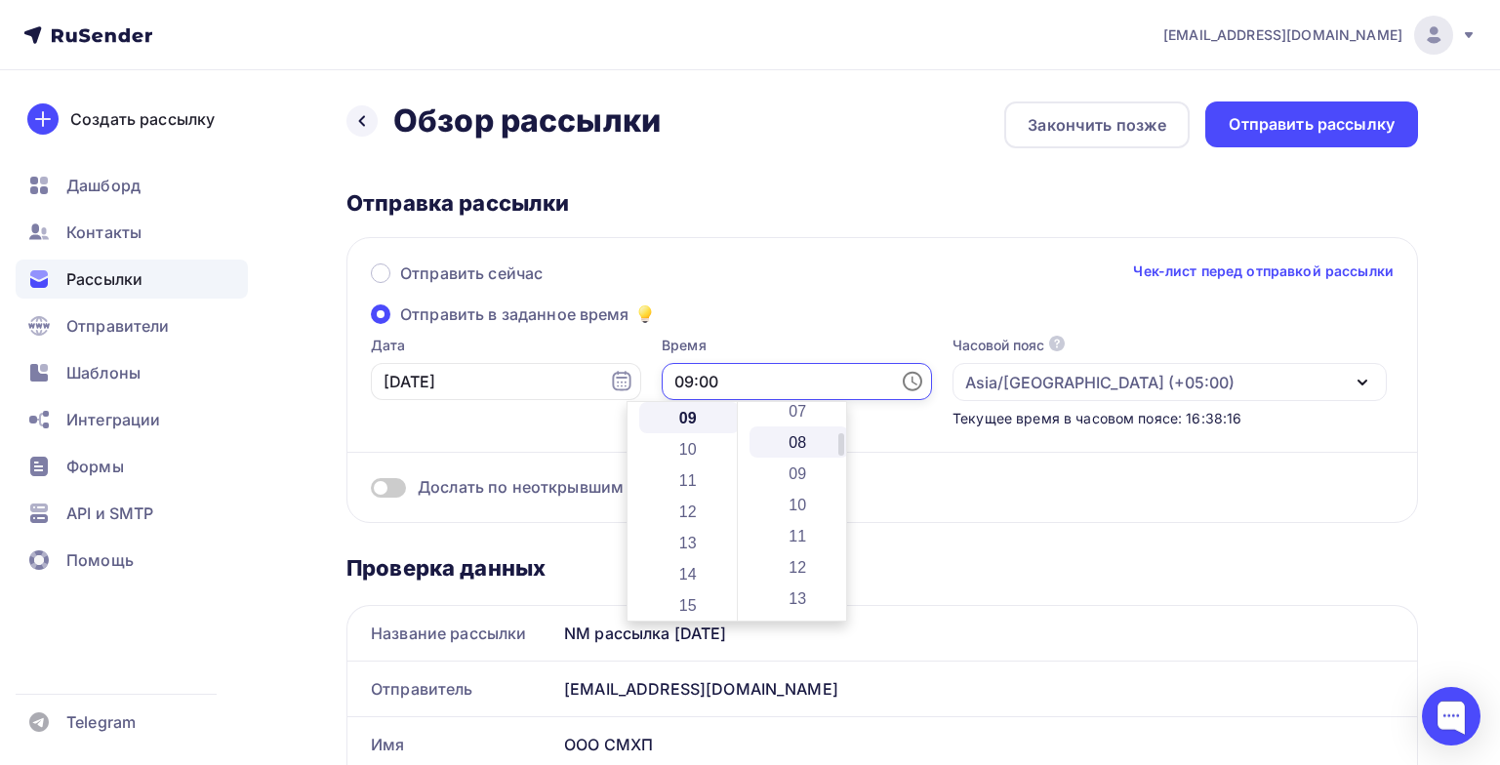
scroll to position [293, 0]
click at [802, 432] on li "10" at bounding box center [800, 437] width 101 height 31
type input "09:10"
click at [1001, 487] on div "Дослать по неоткрывшим" at bounding box center [882, 487] width 1023 height 22
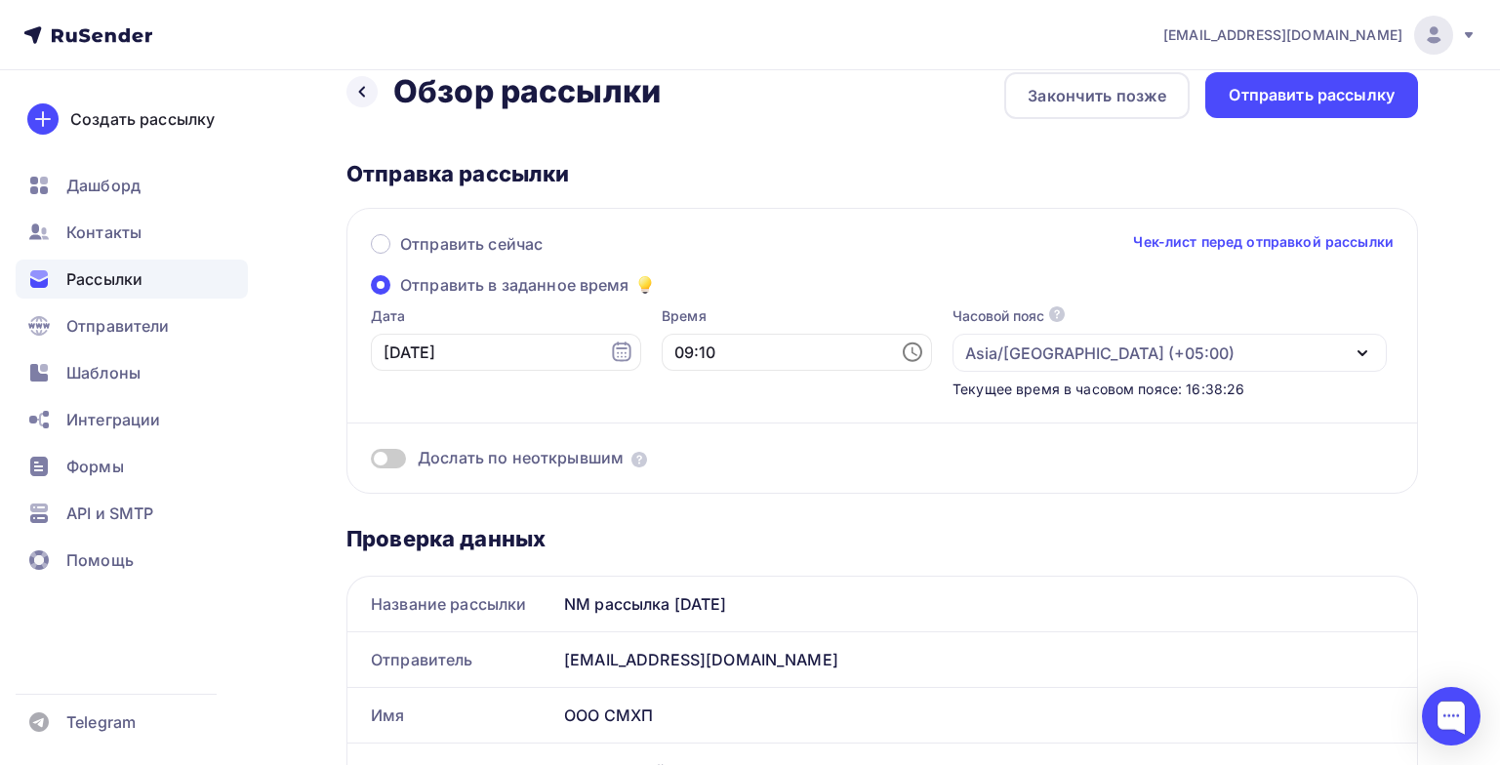
scroll to position [0, 0]
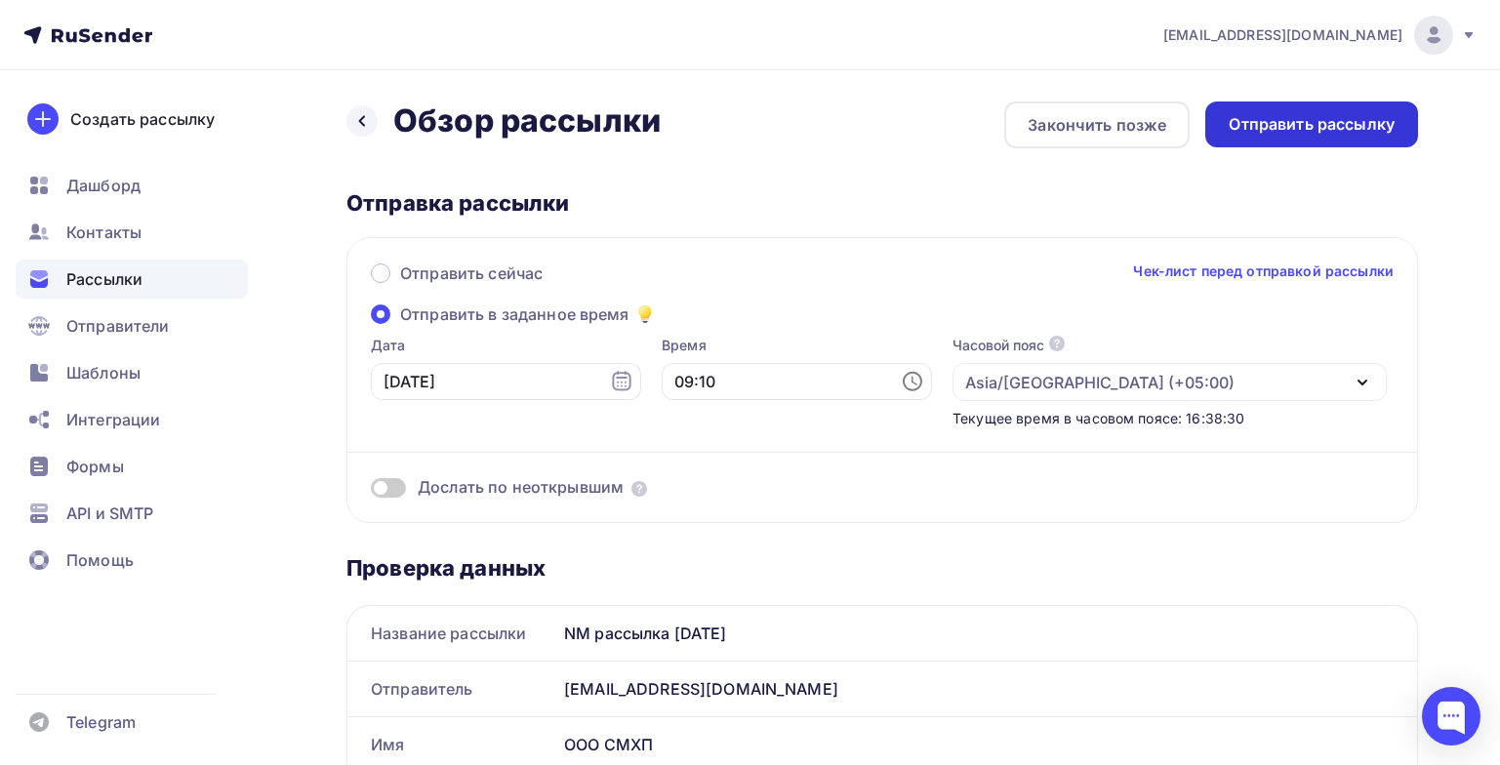
click at [1304, 119] on div "Отправить рассылку" at bounding box center [1312, 124] width 166 height 22
